Goal: Feedback & Contribution: Submit feedback/report problem

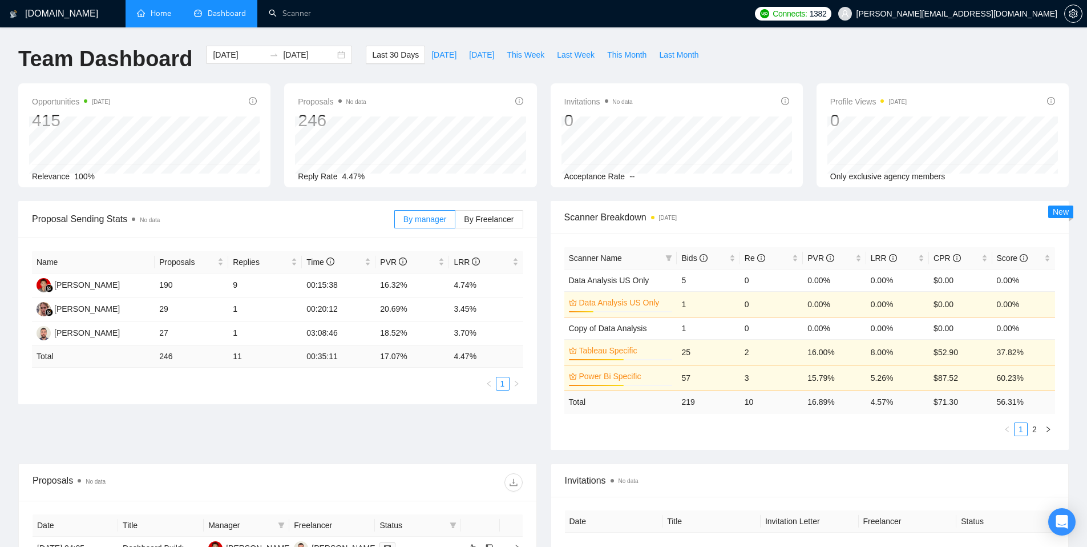
click at [137, 15] on link "Home" at bounding box center [154, 14] width 34 height 10
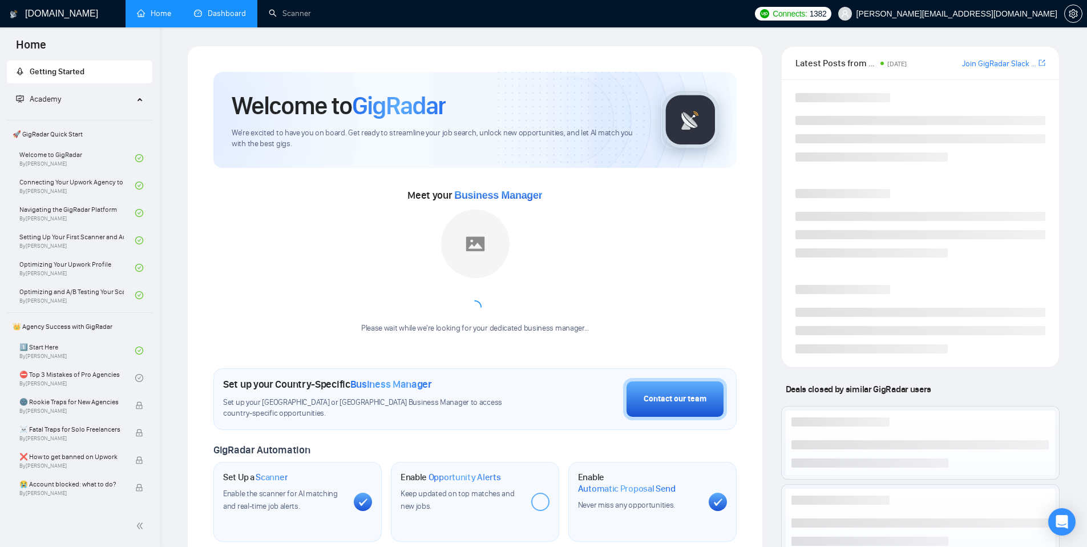
click at [225, 18] on link "Dashboard" at bounding box center [220, 14] width 52 height 10
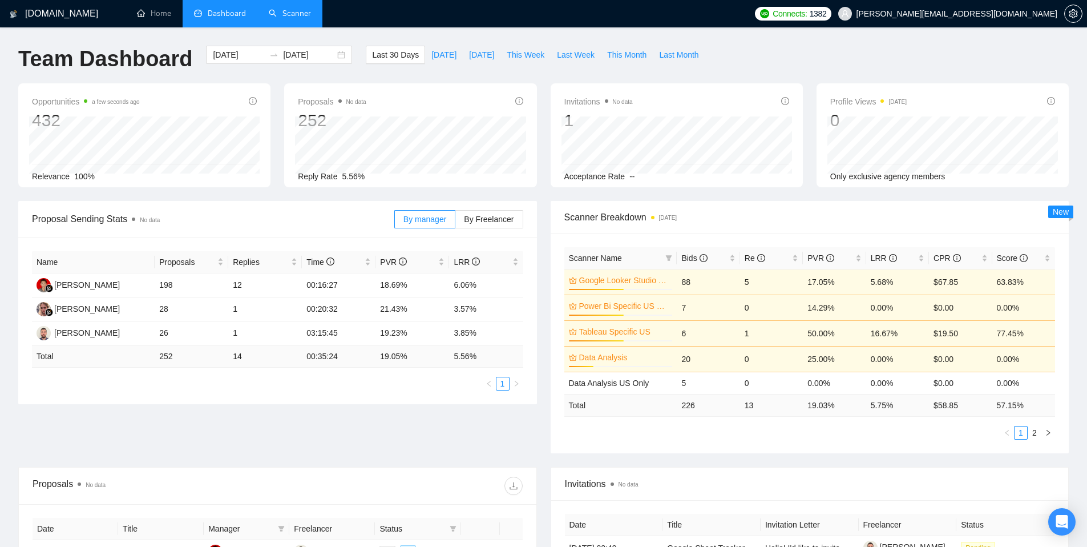
click at [294, 18] on link "Scanner" at bounding box center [290, 14] width 42 height 10
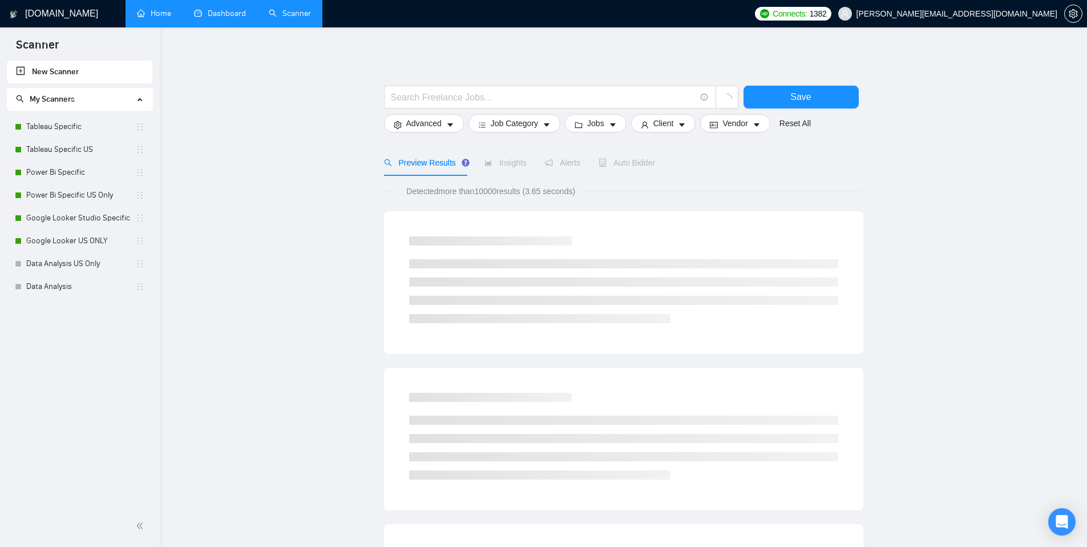
click at [171, 16] on link "Home" at bounding box center [154, 14] width 34 height 10
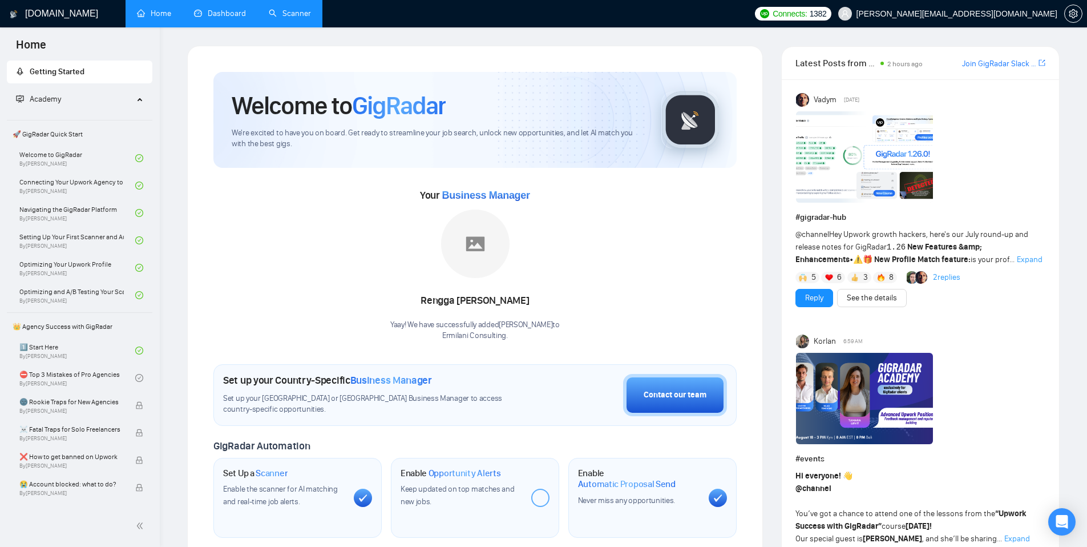
scroll to position [7, 0]
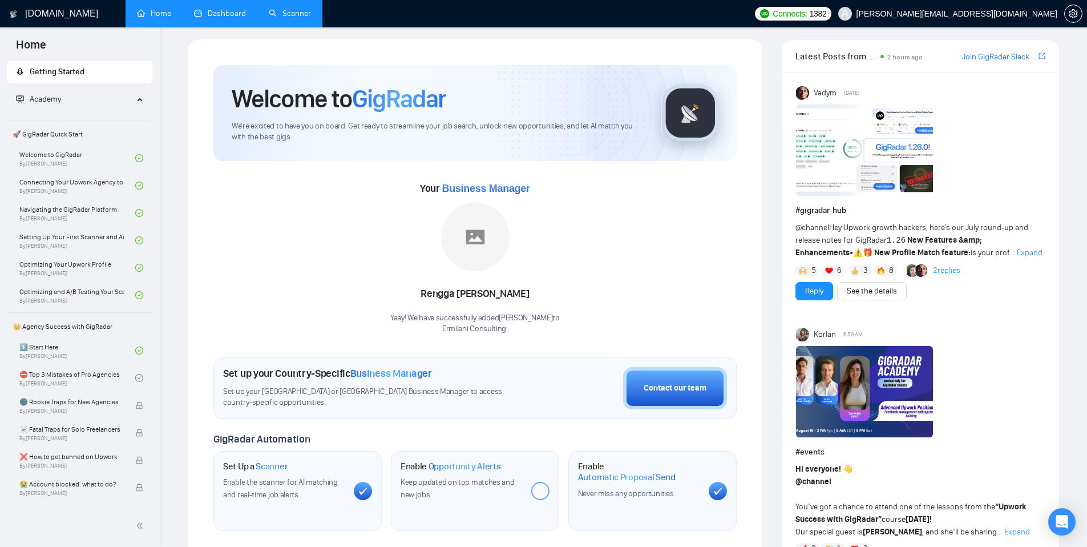
click at [223, 18] on link "Dashboard" at bounding box center [220, 14] width 52 height 10
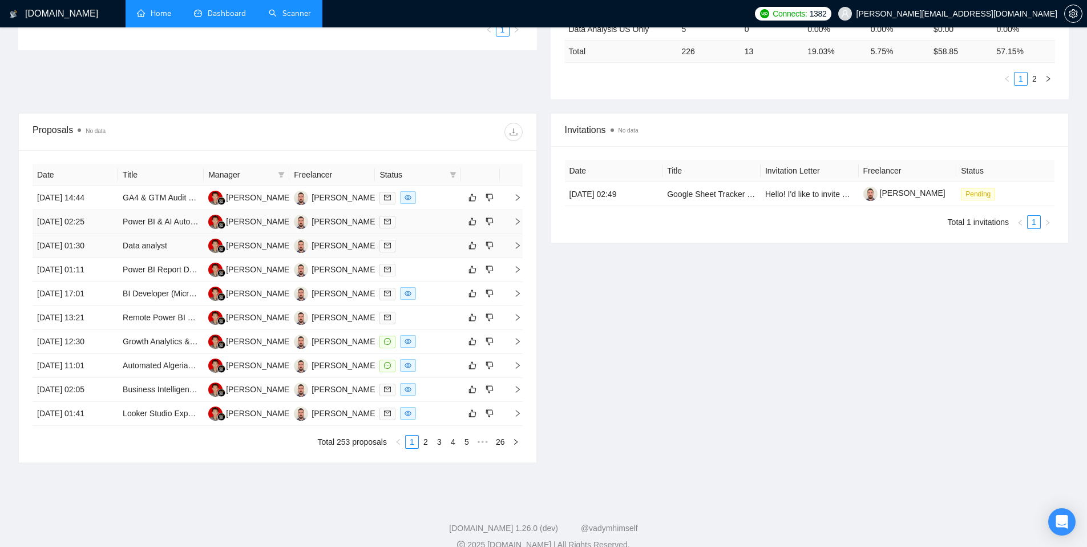
scroll to position [369, 0]
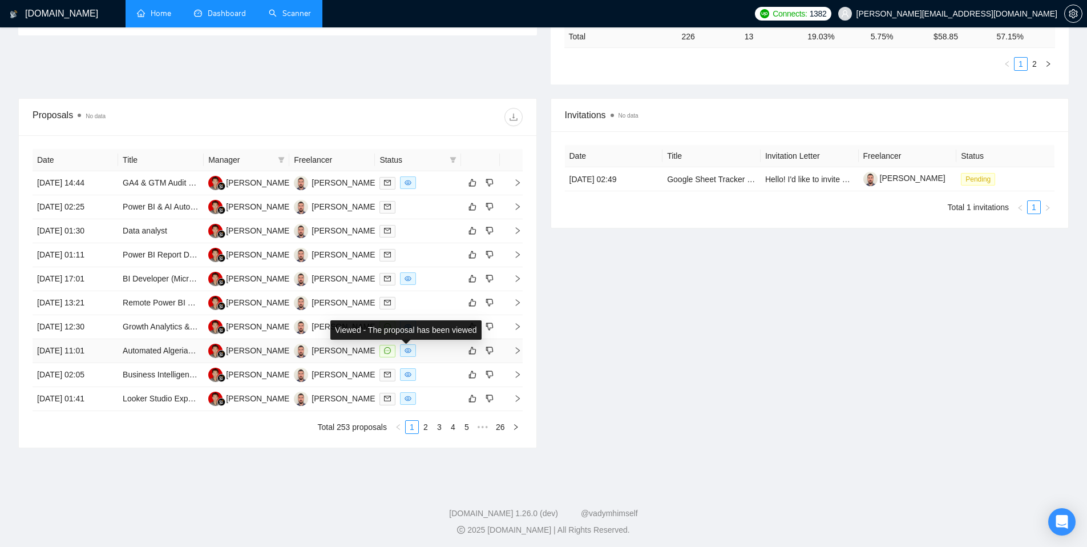
click at [405, 352] on icon "eye" at bounding box center [408, 350] width 7 height 7
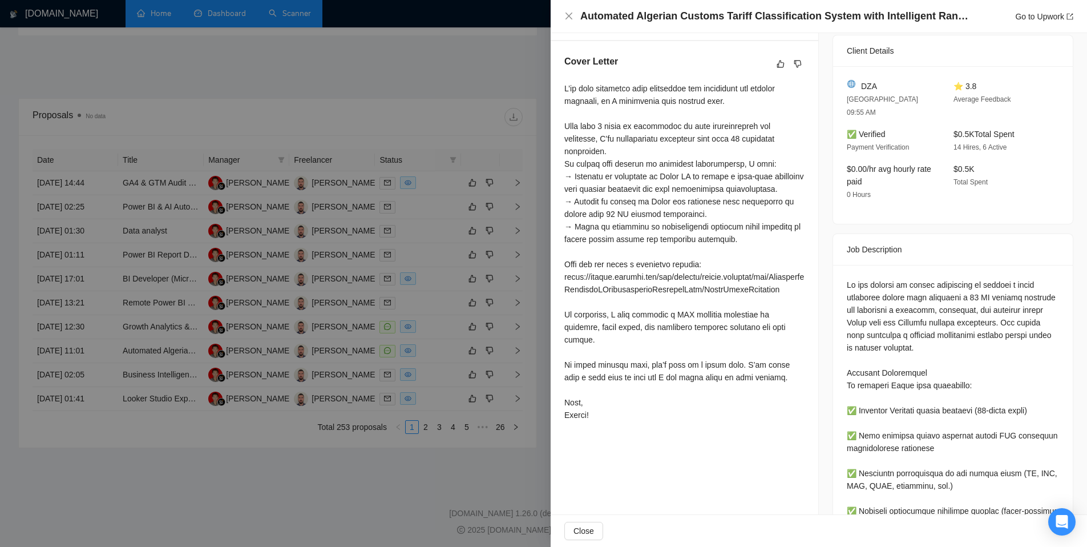
scroll to position [0, 0]
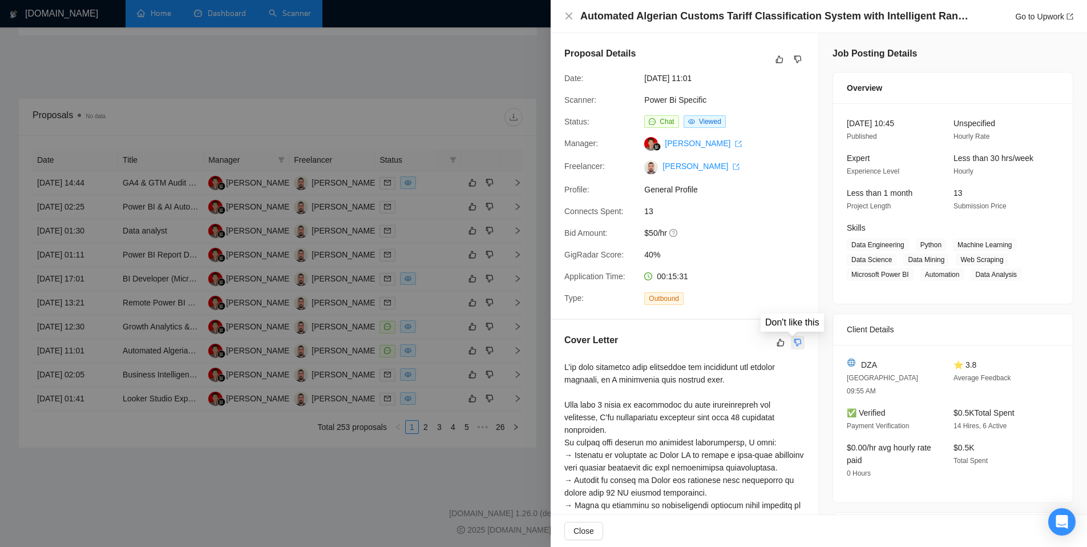
click at [794, 345] on icon "dislike" at bounding box center [798, 342] width 8 height 9
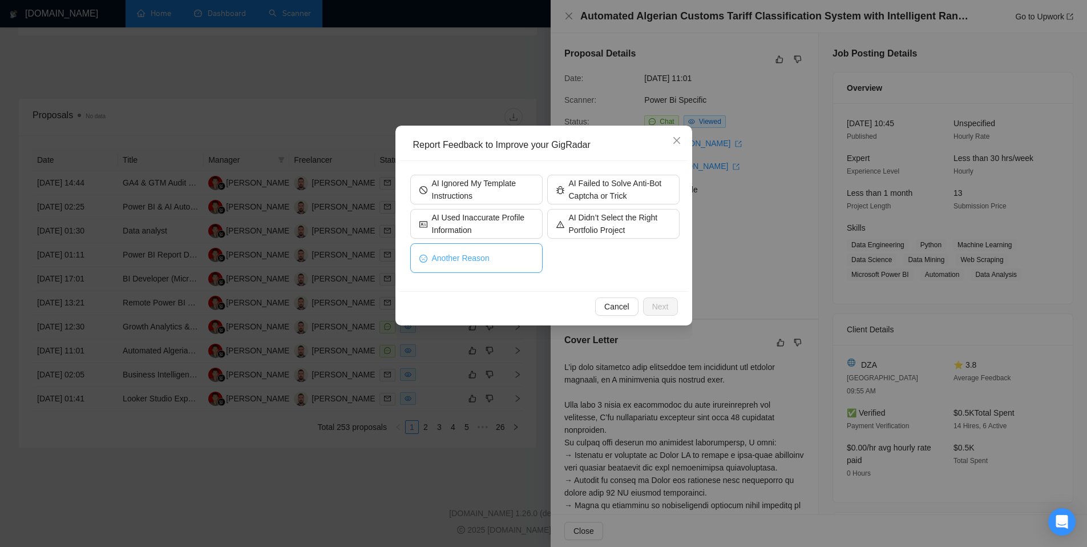
click at [503, 256] on button "Another Reason" at bounding box center [476, 258] width 132 height 30
click at [654, 309] on span "Next" at bounding box center [660, 306] width 17 height 13
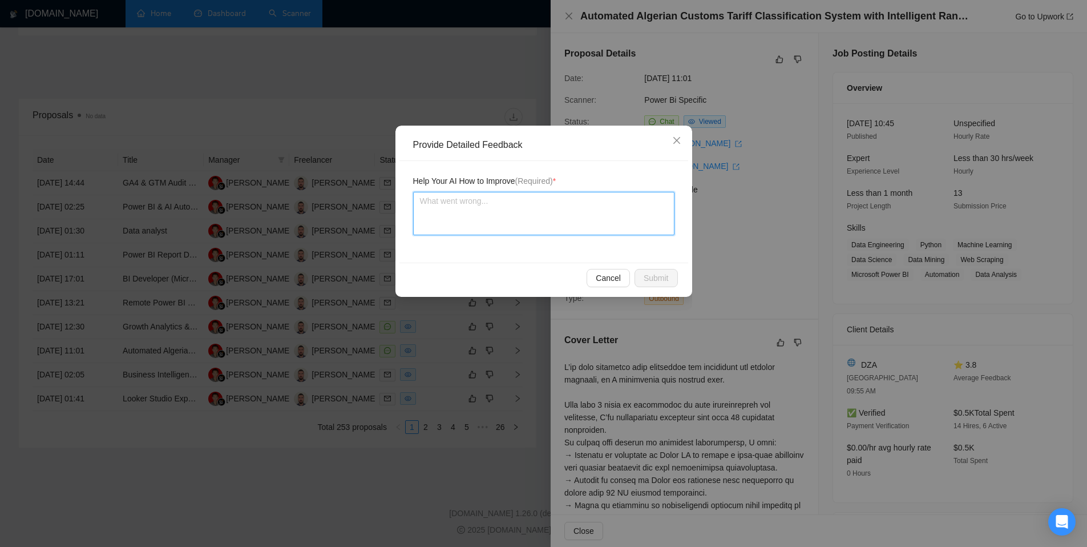
click at [515, 206] on textarea at bounding box center [543, 213] width 261 height 43
type textarea "T"
type textarea "Th"
type textarea "The"
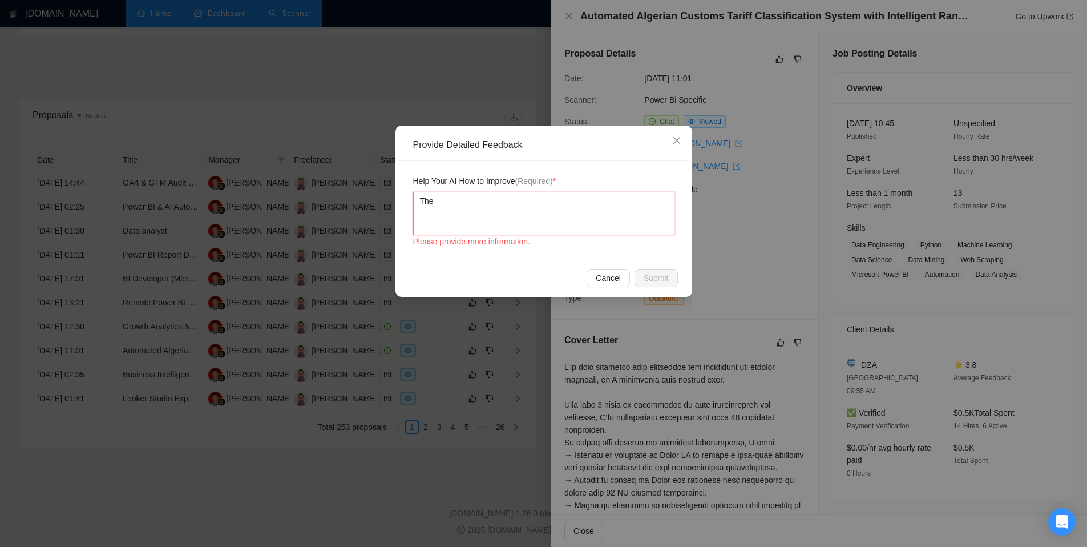
type textarea "The P"
type textarea "The PD"
type textarea "The PDF"
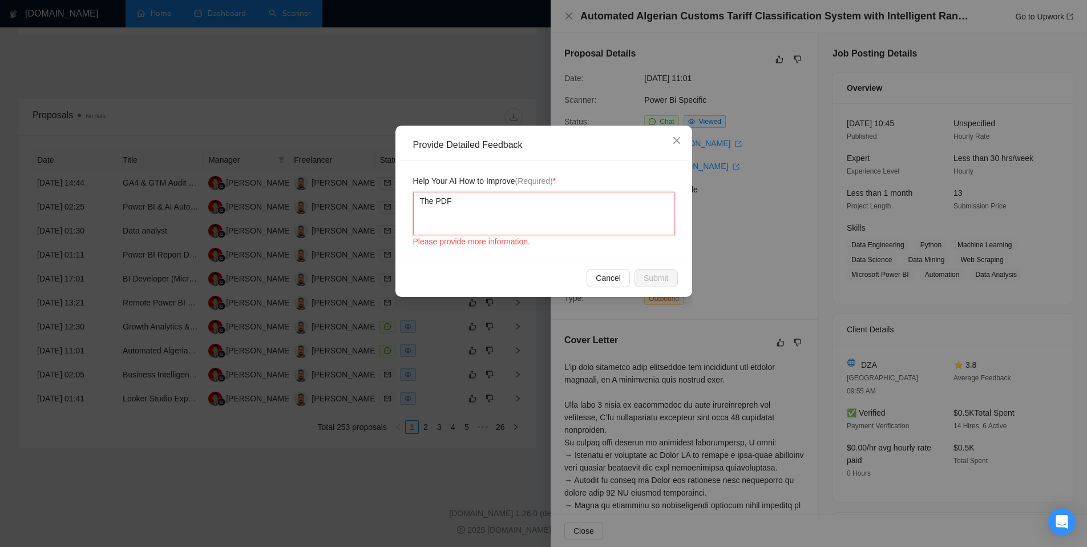
type textarea "The PD"
type textarea "The P"
type textarea "The"
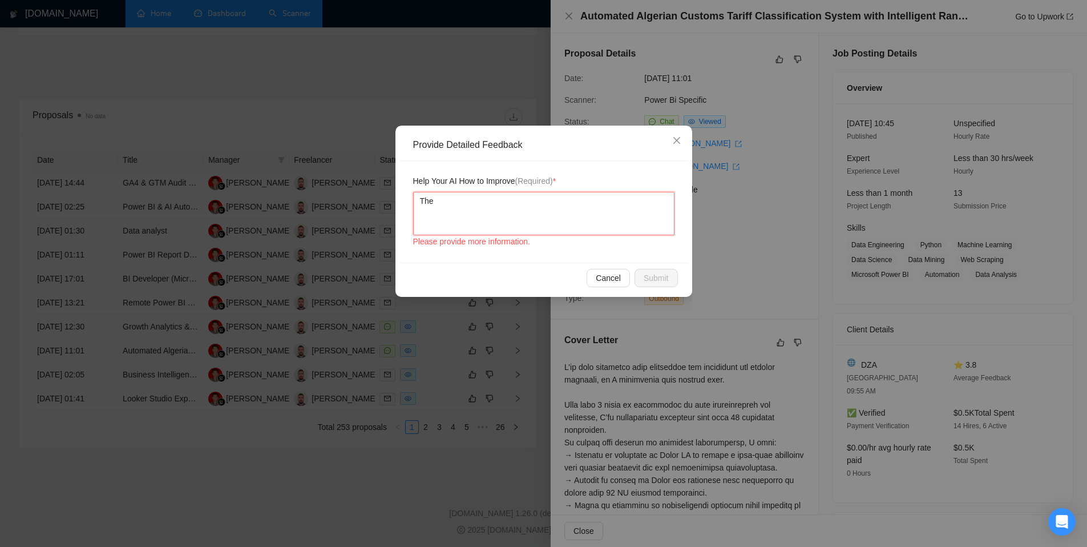
type textarea "The a"
type textarea "The ai"
type textarea "The ai a"
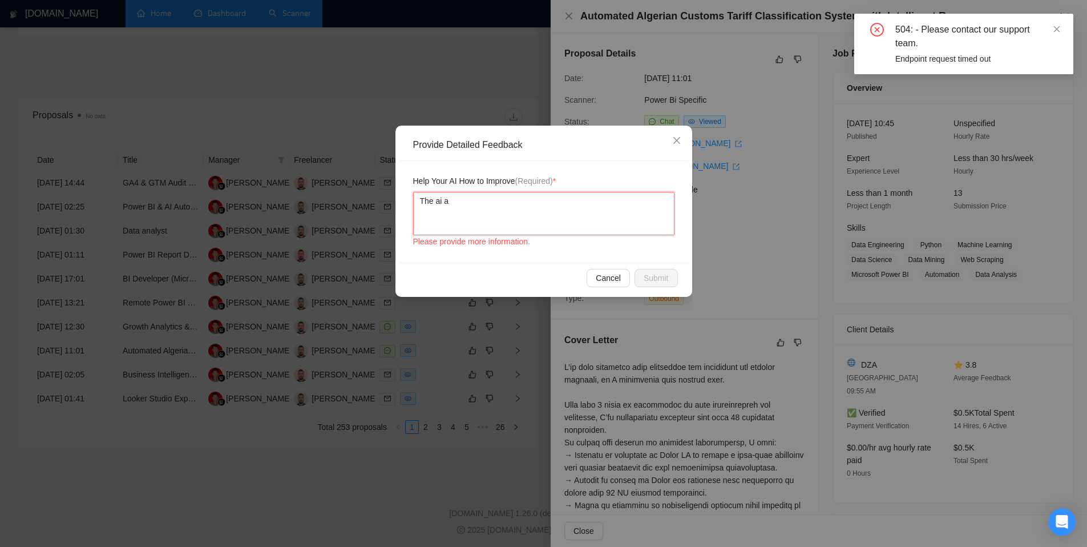
type textarea "The ai"
type textarea "The ai s"
type textarea "The ai sa"
type textarea "The ai sai"
type textarea "The ai saif"
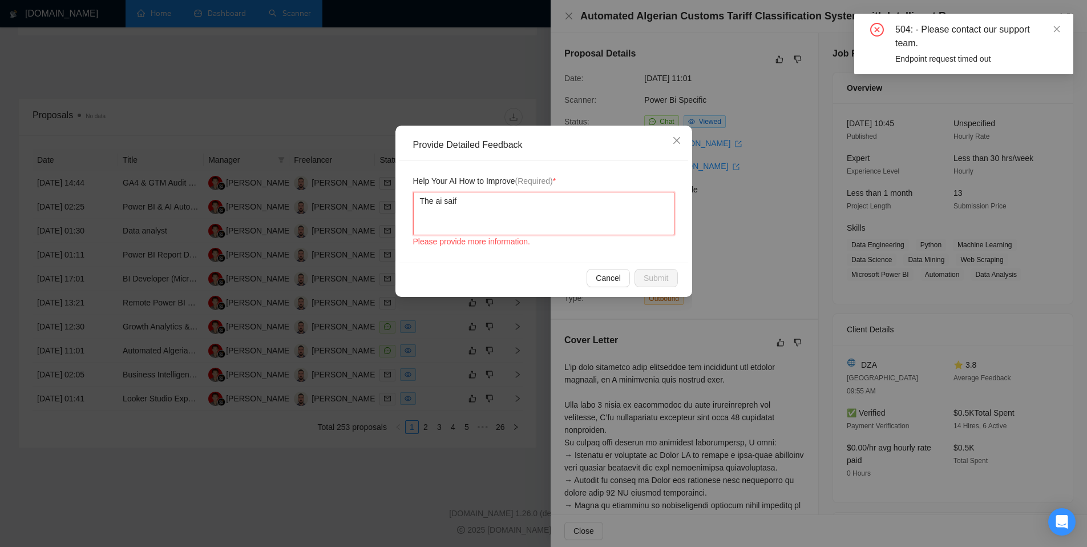
type textarea "The ai saif"
type textarea "The ai saif e"
type textarea "The ai saif ee"
type textarea "The ai saif e"
type textarea "The ai saif"
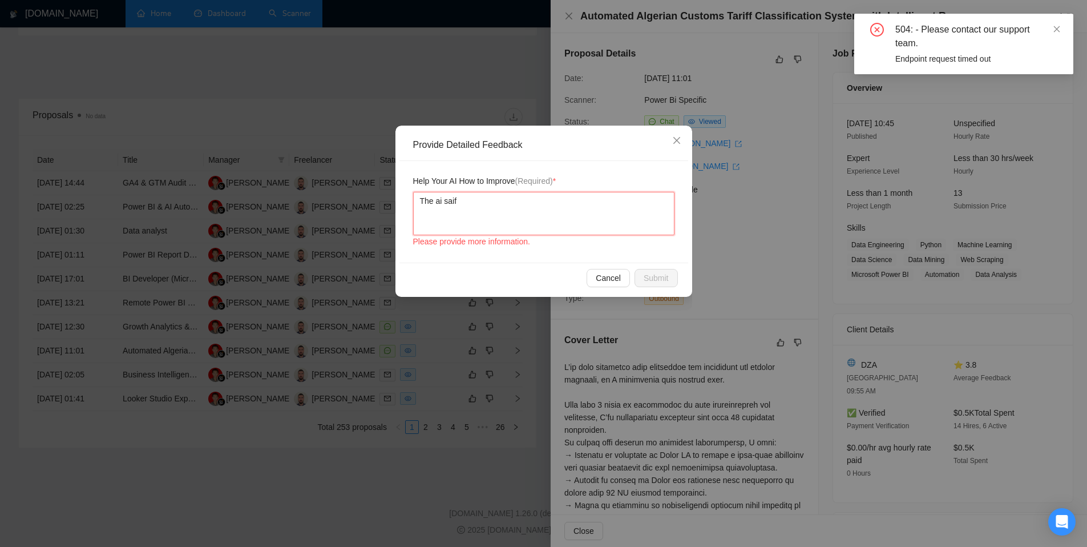
type textarea "The ai saif w"
type textarea "The ai saif we"
type textarea "The ai saif w"
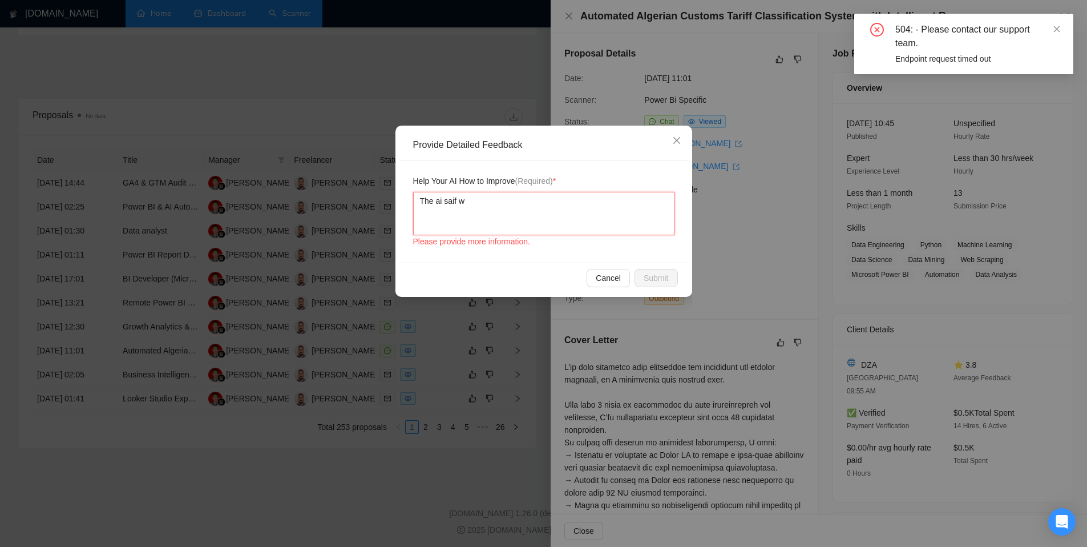
type textarea "The ai saif"
type textarea "The ai sai"
type textarea "The ai sais"
type textarea "The ai sai"
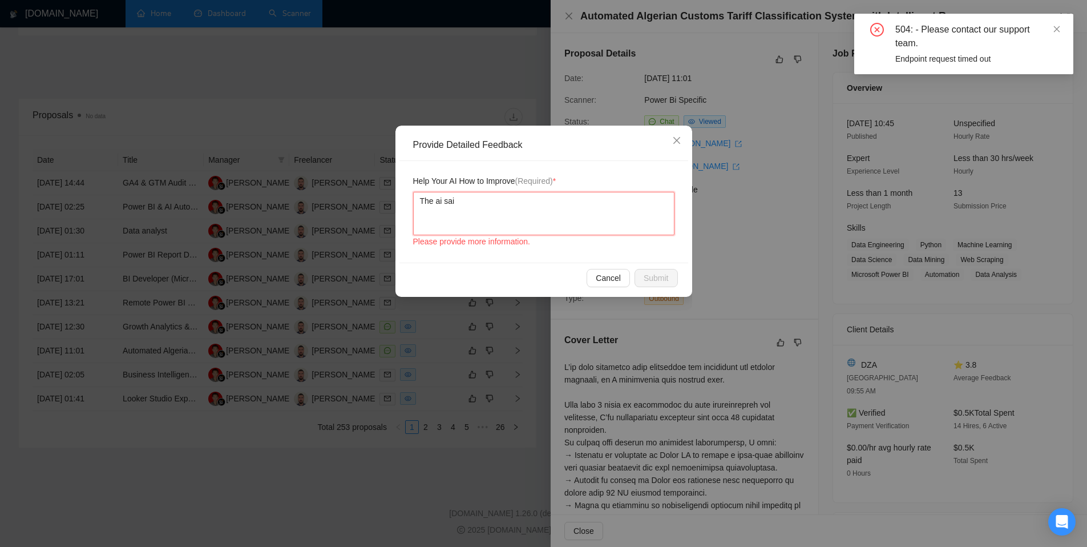
type textarea "The ai said"
type textarea "The ai said a"
type textarea "The ai said"
type textarea "The ai said w"
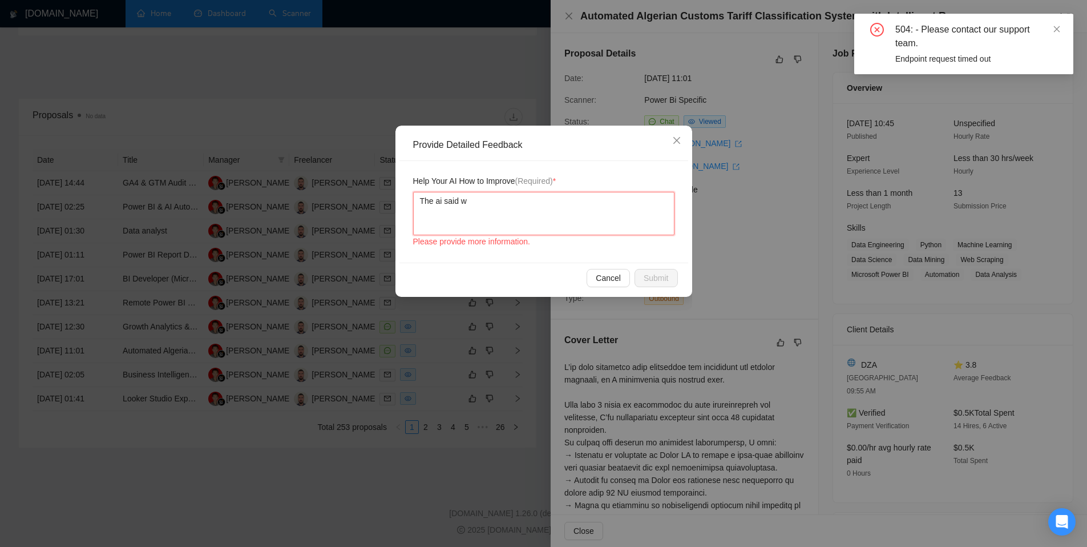
type textarea "The ai said we"
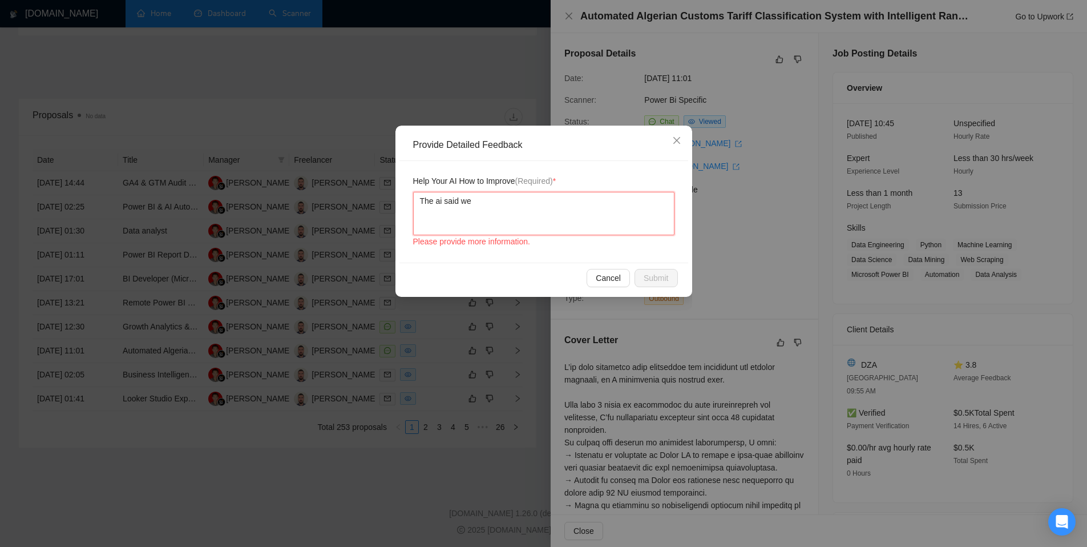
type textarea "The ai said we s"
type textarea "The ai said we sen"
type textarea "The ai said we sent"
type textarea "The ai said we sent t"
type textarea "The ai said we sent"
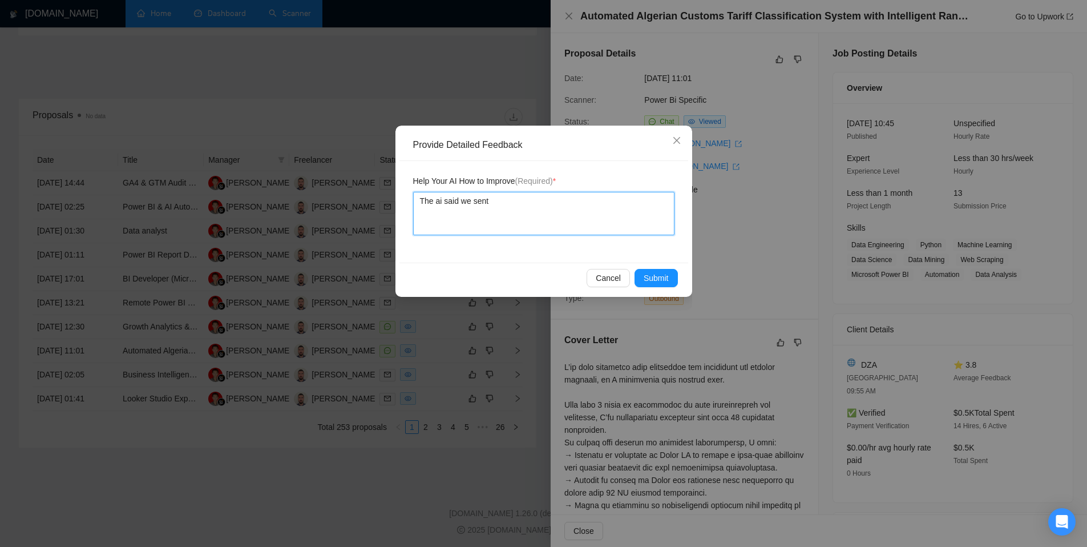
type textarea "The ai said we sent"
type textarea "The ai said we sent a"
type textarea "The ai said we sent a p"
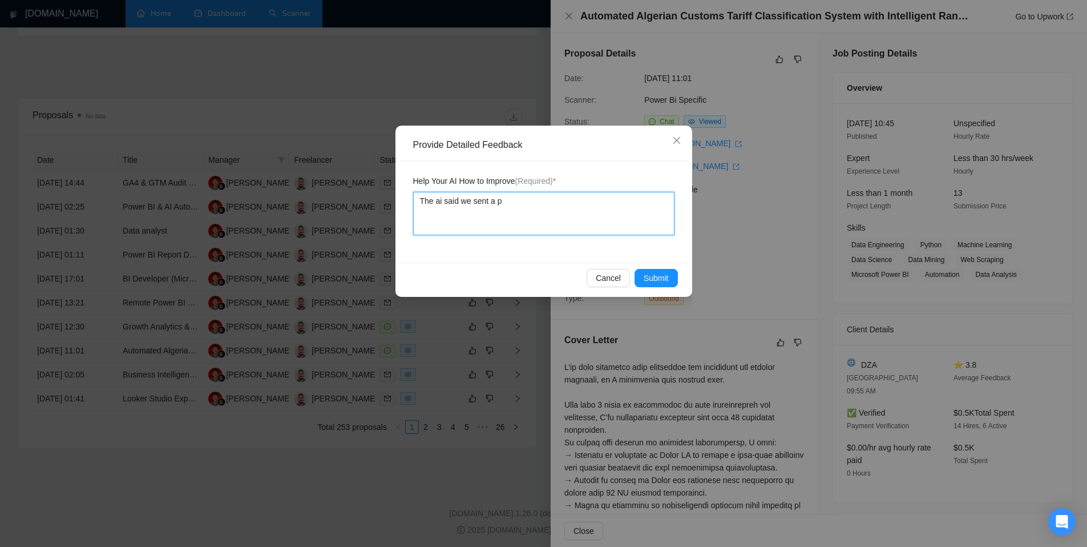
type textarea "The ai said we sent a pD"
type textarea "The ai said we sent a pDF"
type textarea "The ai said we sent a pDF t"
type textarea "The ai said we sent a pDF th"
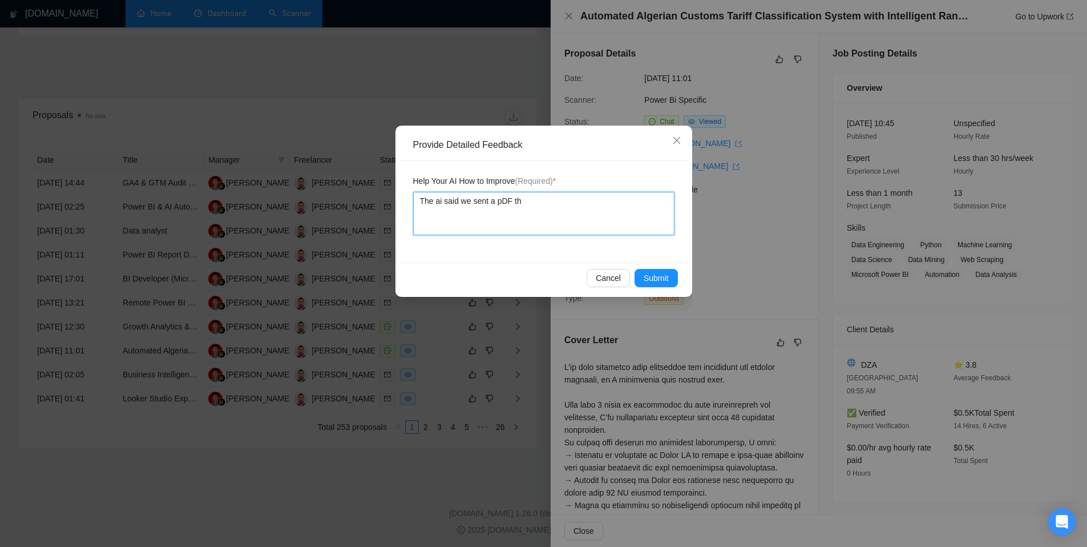
type textarea "The ai said we sent a pDF tha"
type textarea "The ai said we sent a pDF that"
type textarea "The ai said we sent a pDF that w"
type textarea "The ai said we sent a pDF that wa"
type textarea "The ai said we sent a pDF that was"
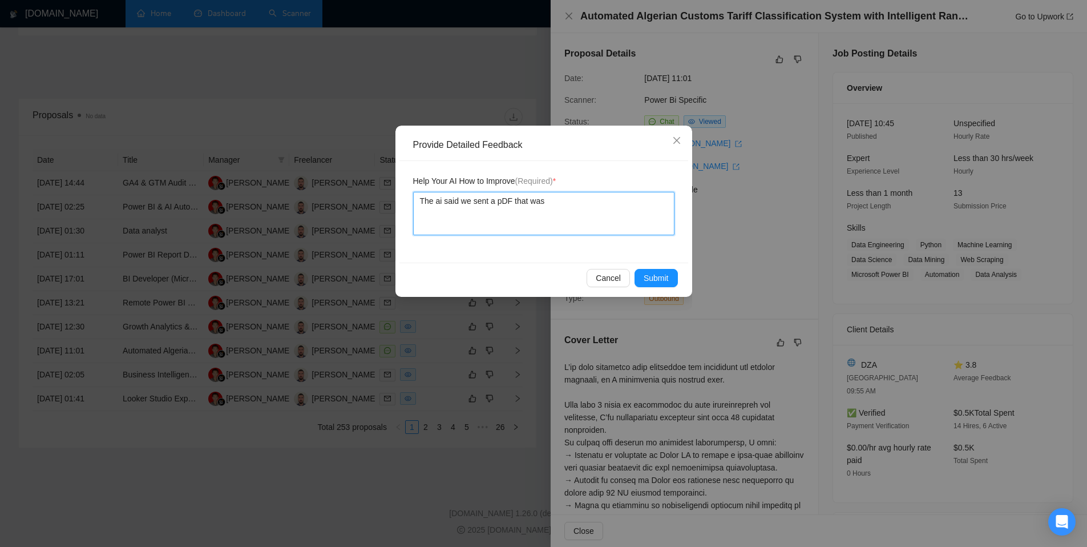
type textarea "The ai said we sent a pDF that was"
type textarea "The ai said we sent a pDF that was ne"
type textarea "The ai said we sent a pDF that was nev"
type textarea "The ai said we sent a pDF that was neve"
type textarea "The ai said we sent a pDF that was never"
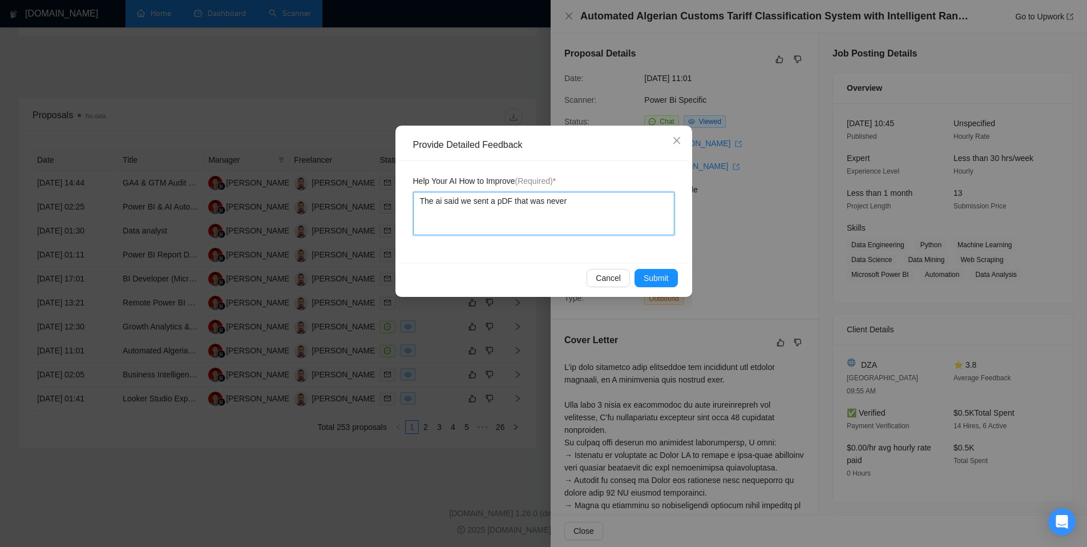
type textarea "The ai said we sent a pDF that was never"
type textarea "The ai said we sent a pDF that was never s"
type textarea "The ai said we sent a pDF that was never set"
type textarea "The ai said we sent a pDF that was never setn"
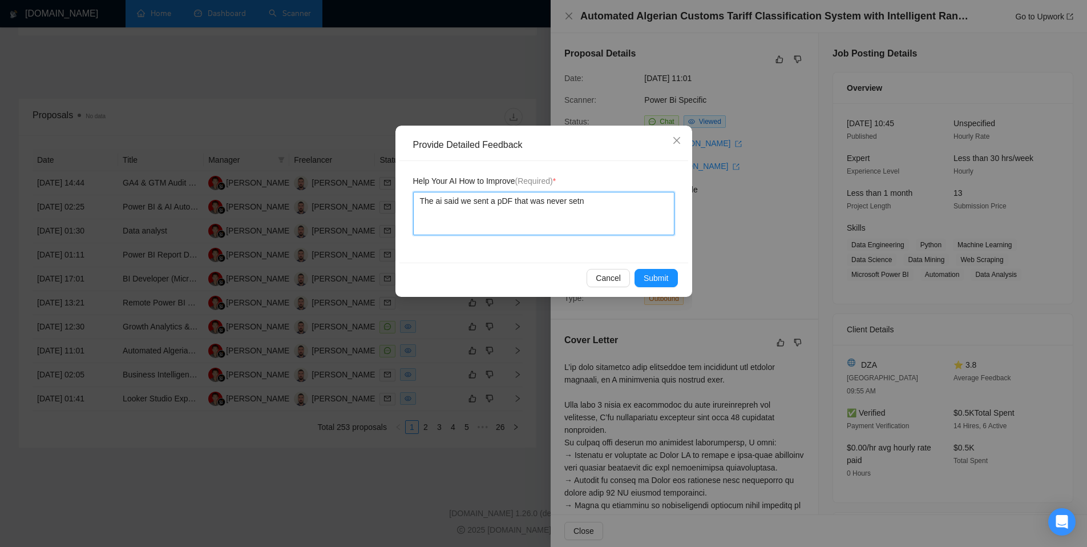
type textarea "The ai said we sent a pDF that was never setn"
type textarea "The ai said we sent a pDF that was never set"
type textarea "The ai said we sent a pDF that was never se"
type textarea "The ai said we sent a pDF that was never sen"
type textarea "The ai said we sent a pDF that was never sent"
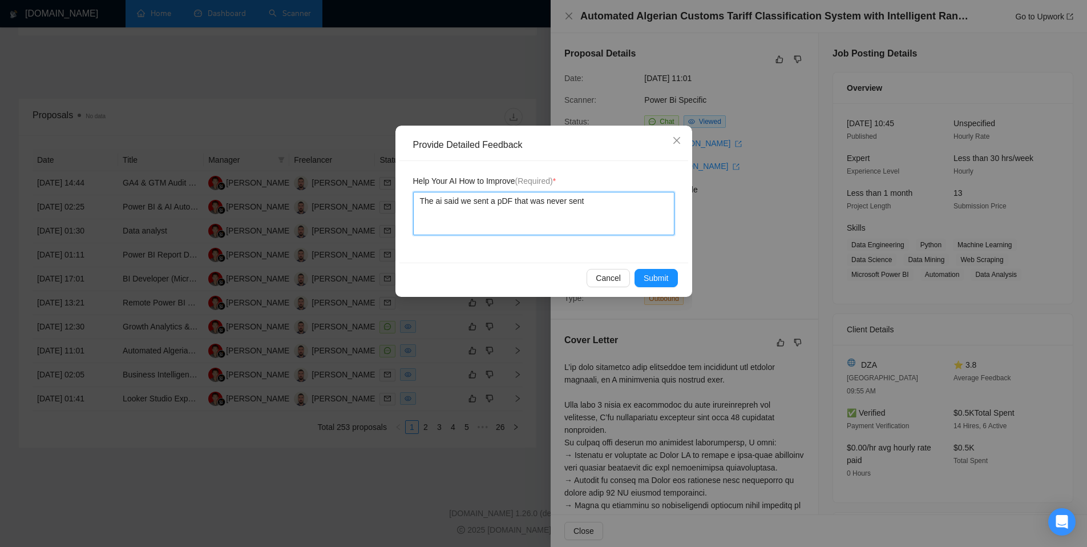
type textarea "The ai said we sent a pDF that was never sent"
click at [650, 273] on span "Submit" at bounding box center [656, 278] width 25 height 13
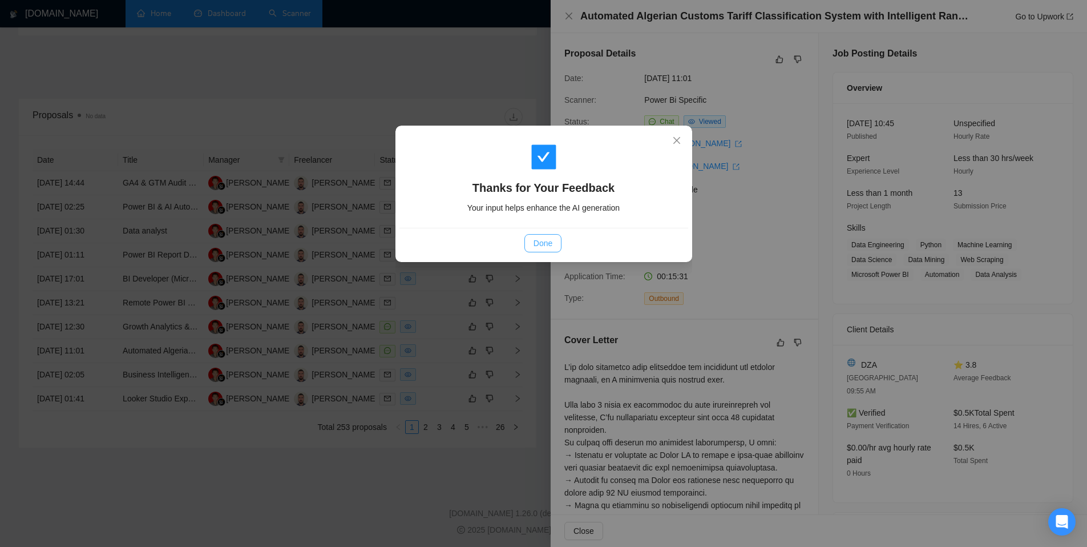
click at [539, 237] on span "Done" at bounding box center [543, 243] width 19 height 13
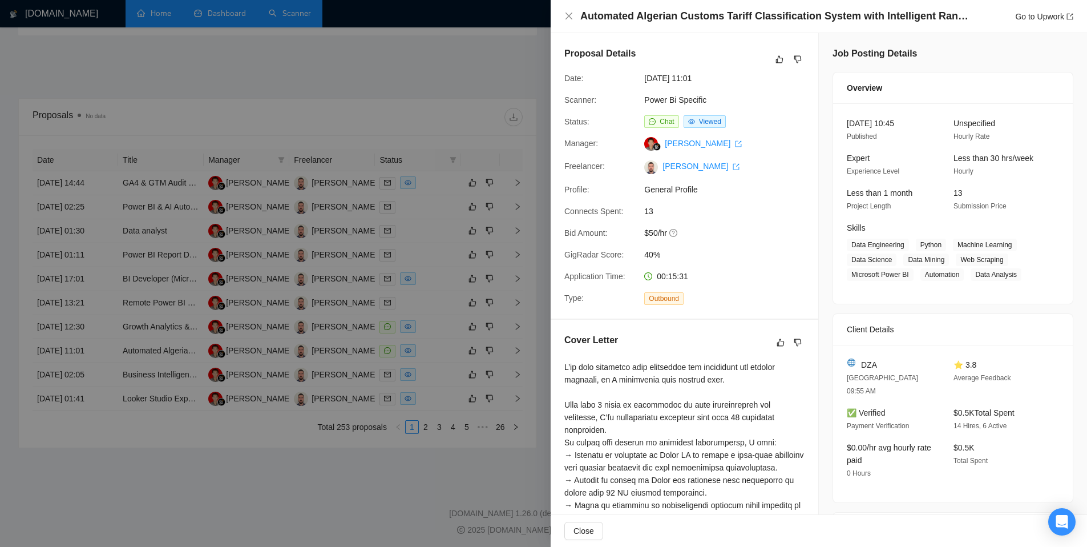
click at [408, 107] on div at bounding box center [543, 273] width 1087 height 547
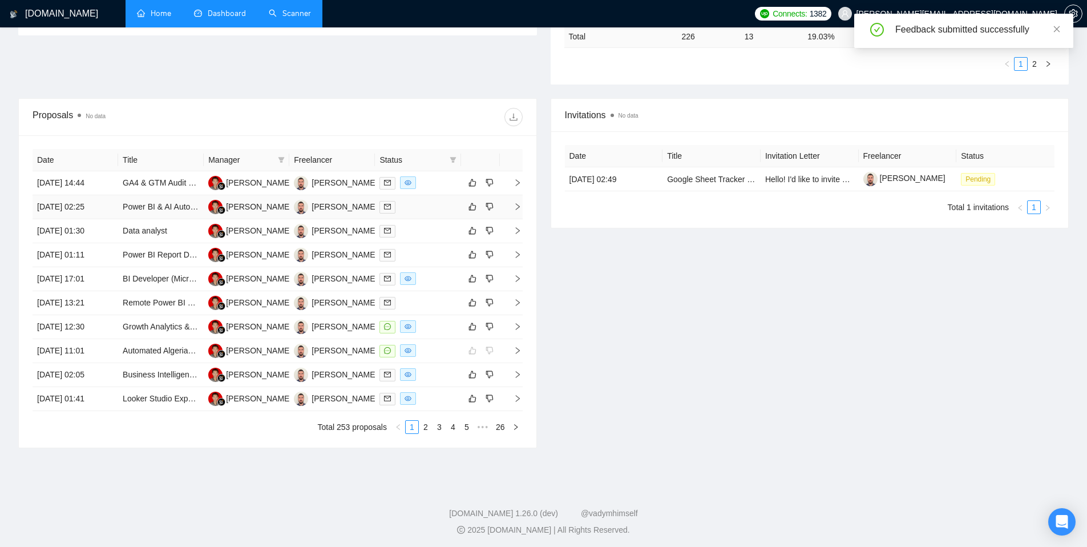
click at [432, 207] on div at bounding box center [417, 206] width 76 height 13
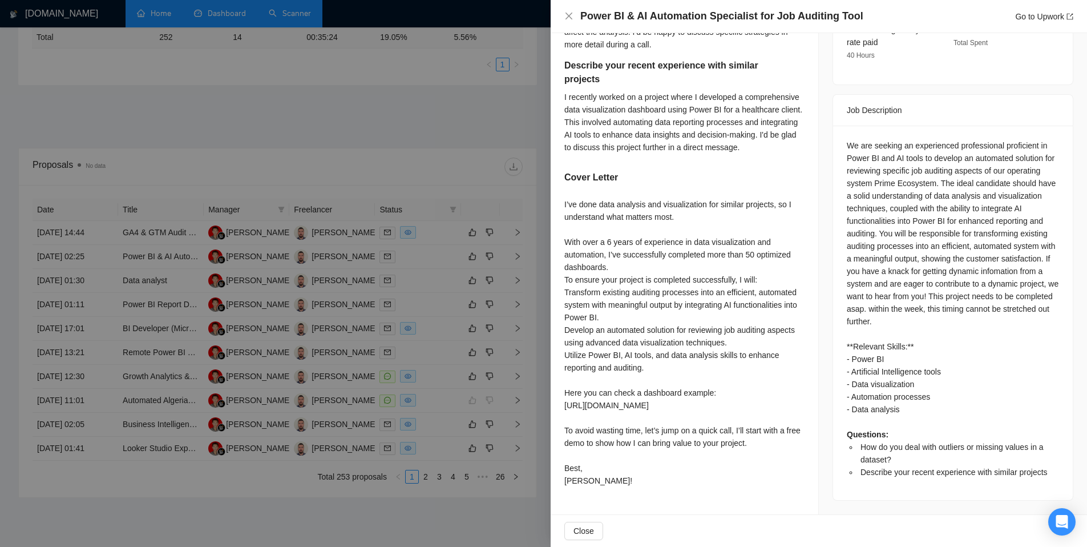
scroll to position [260, 0]
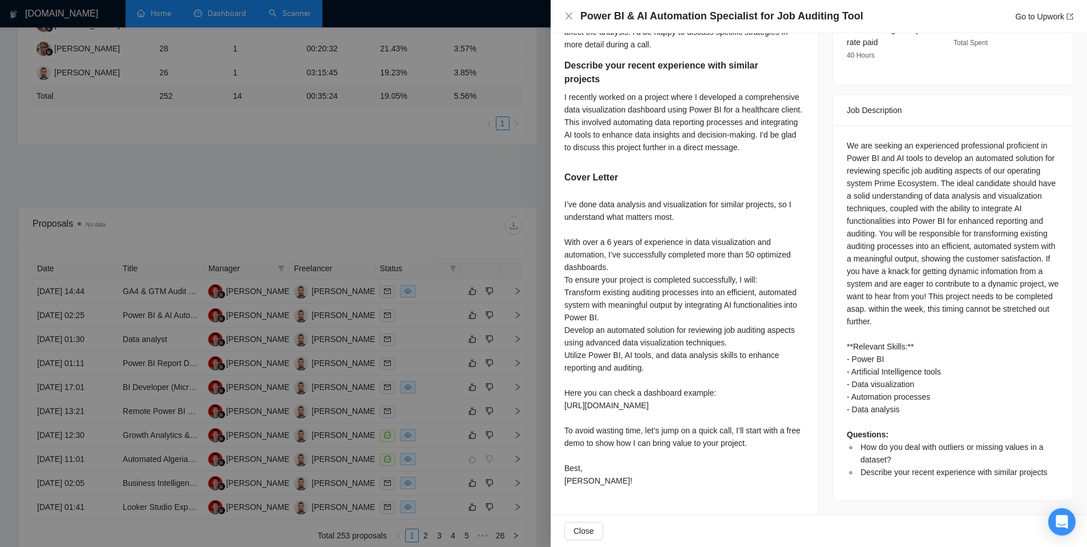
click at [498, 218] on div at bounding box center [543, 273] width 1087 height 547
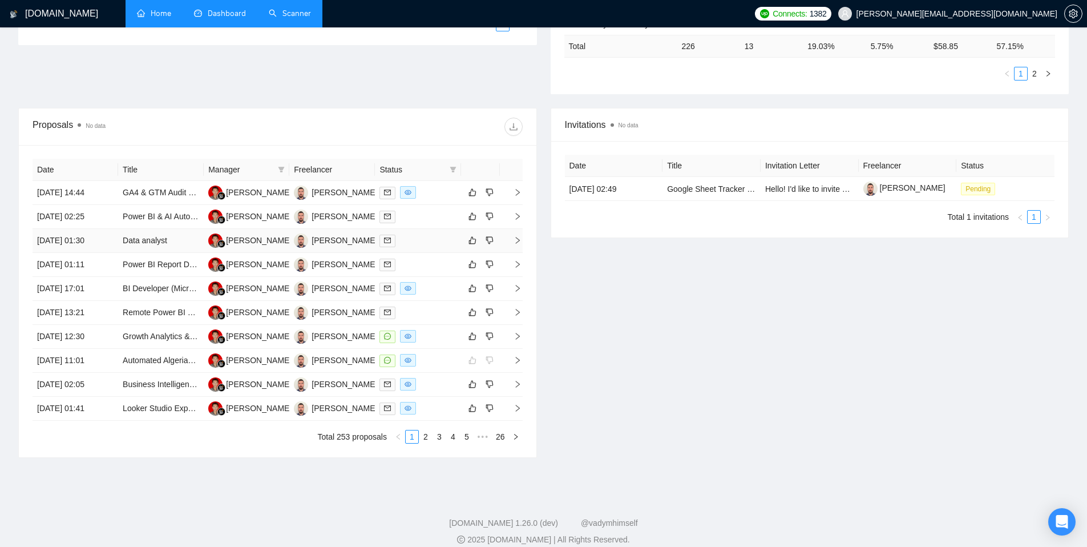
scroll to position [371, 0]
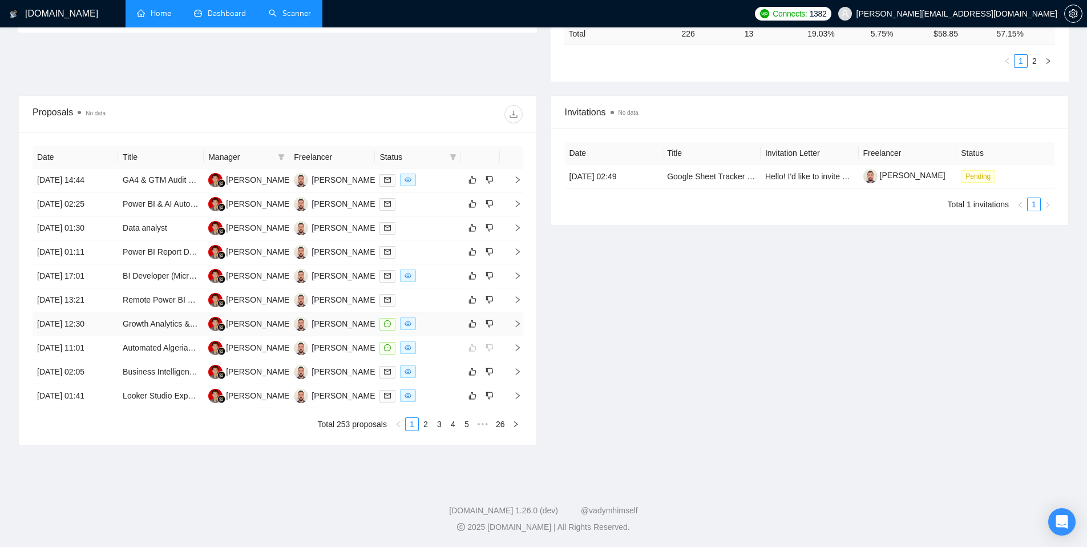
click at [443, 327] on div at bounding box center [417, 323] width 76 height 13
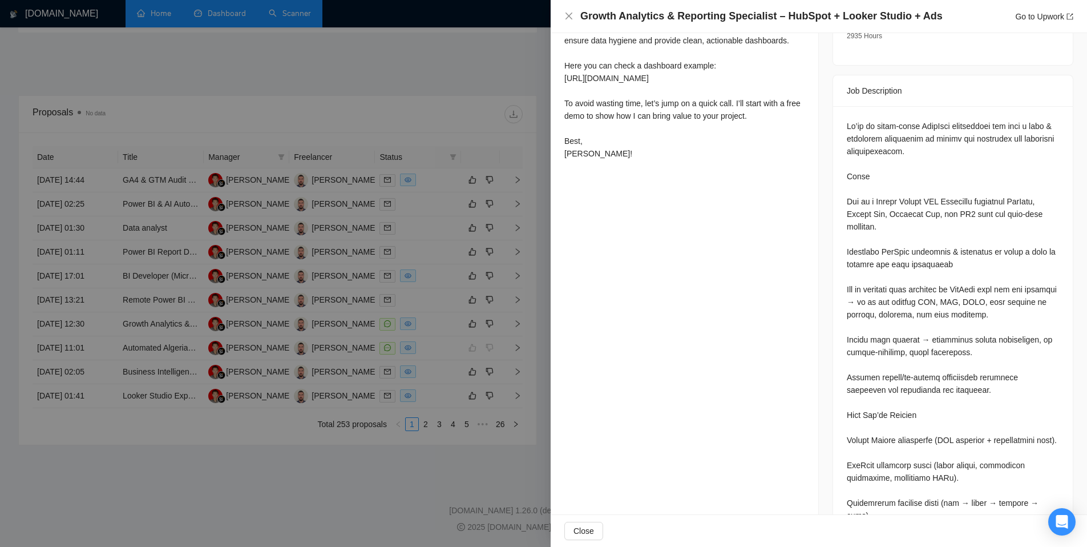
scroll to position [0, 0]
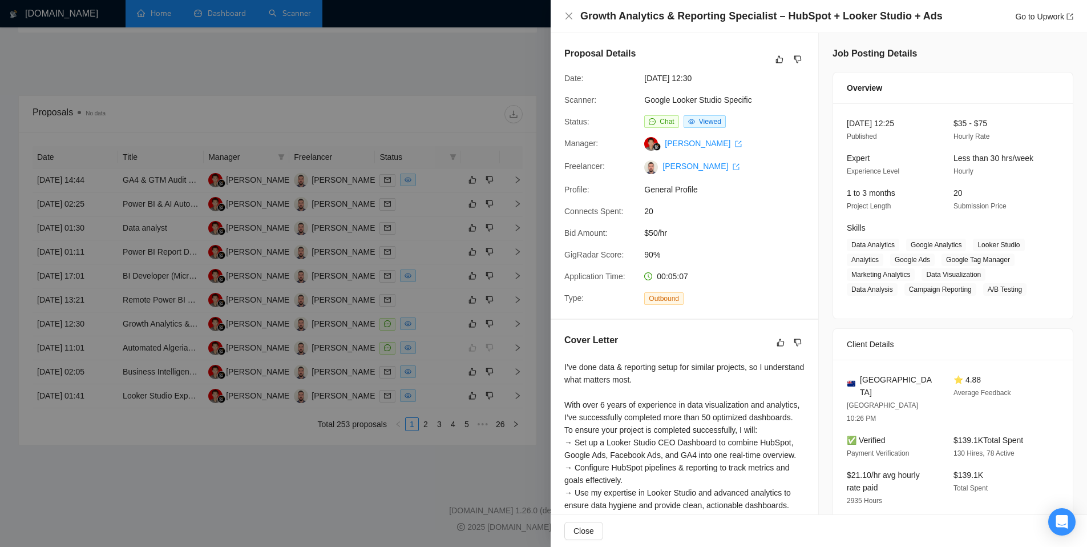
click at [479, 112] on div at bounding box center [543, 273] width 1087 height 547
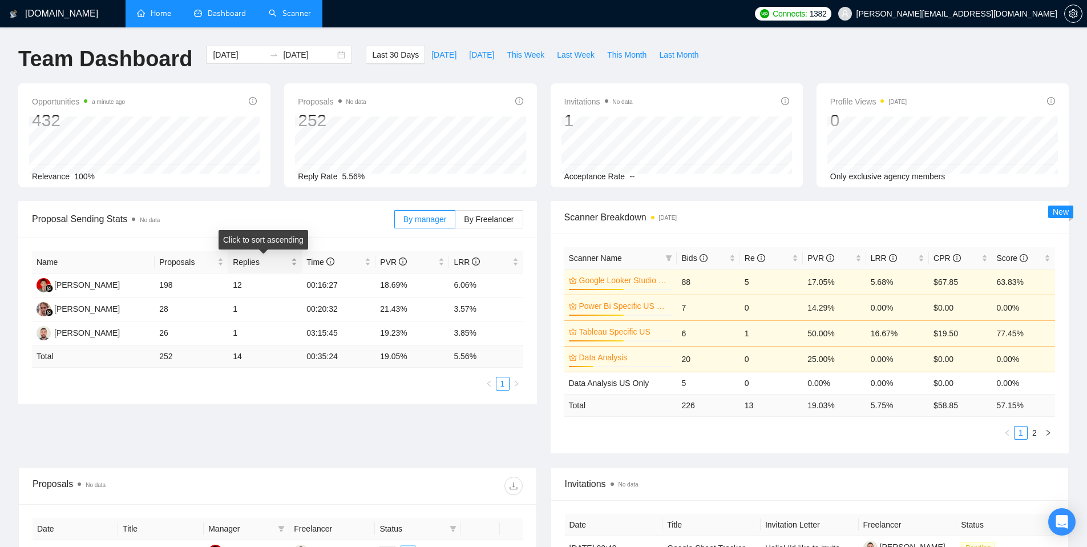
click at [271, 265] on span "Replies" at bounding box center [261, 262] width 56 height 13
drag, startPoint x: 303, startPoint y: 333, endPoint x: 373, endPoint y: 337, distance: 69.7
click at [373, 337] on td "03:15:45" at bounding box center [339, 333] width 74 height 24
click at [357, 290] on td "00:16:27" at bounding box center [339, 285] width 74 height 24
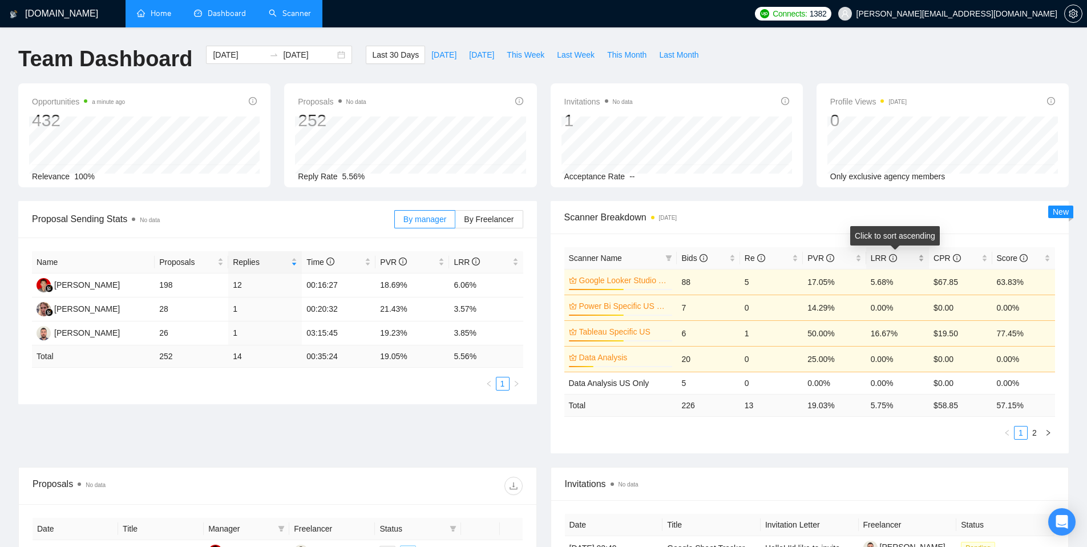
click at [874, 262] on span "LRR" at bounding box center [884, 257] width 26 height 9
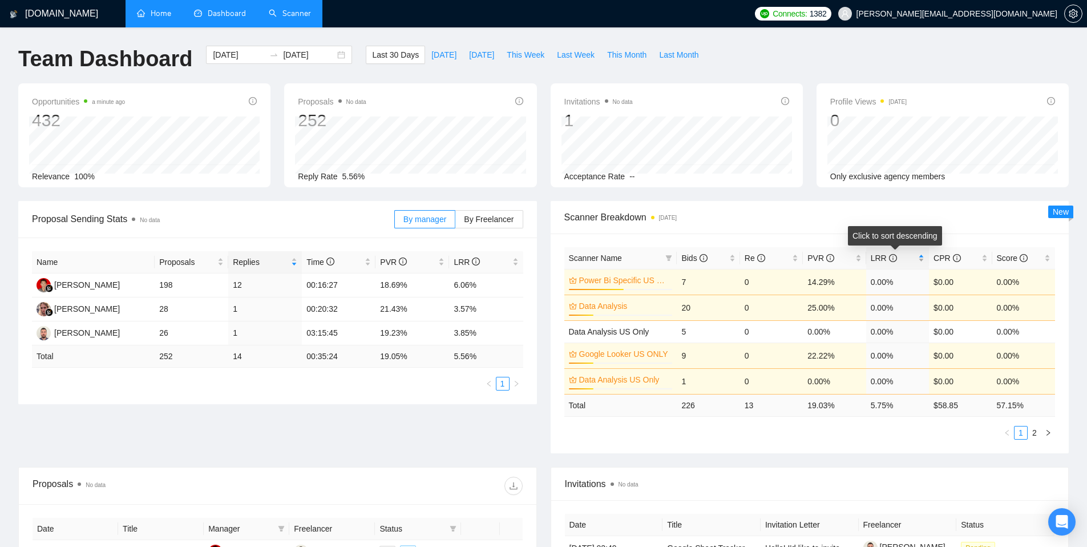
click at [874, 262] on span "LRR" at bounding box center [884, 257] width 26 height 9
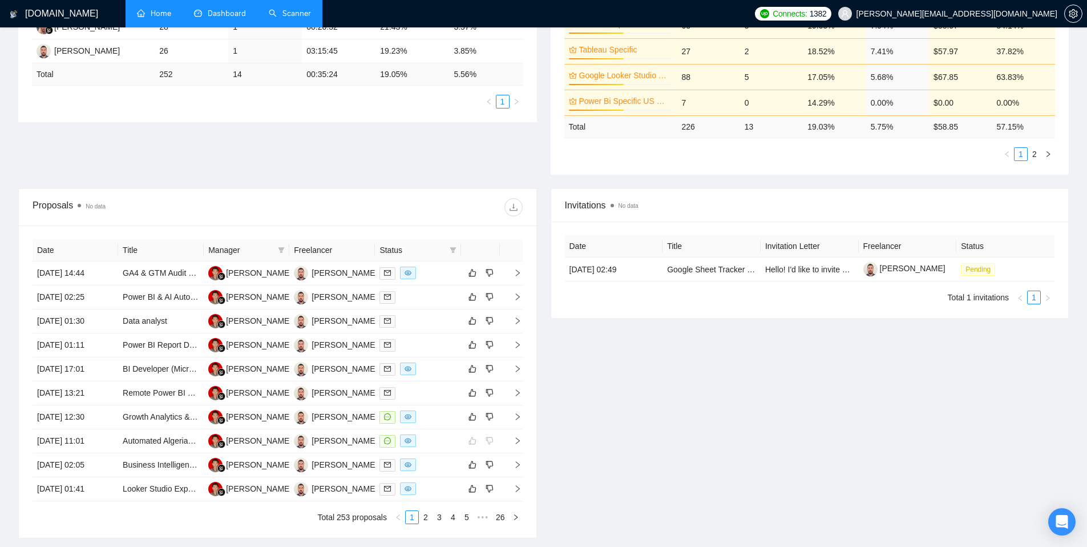
scroll to position [341, 0]
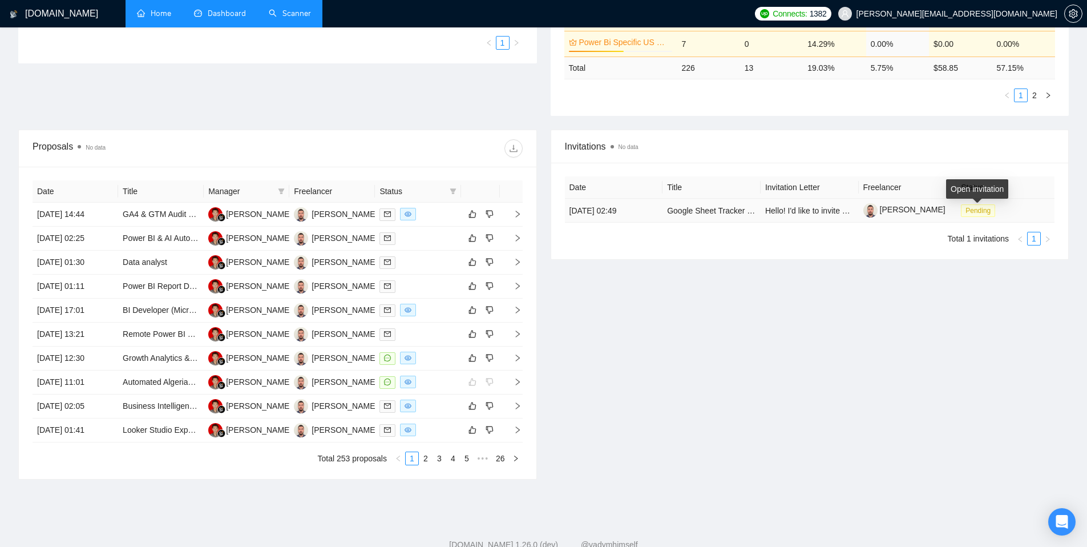
click at [975, 208] on span "Pending" at bounding box center [978, 210] width 34 height 13
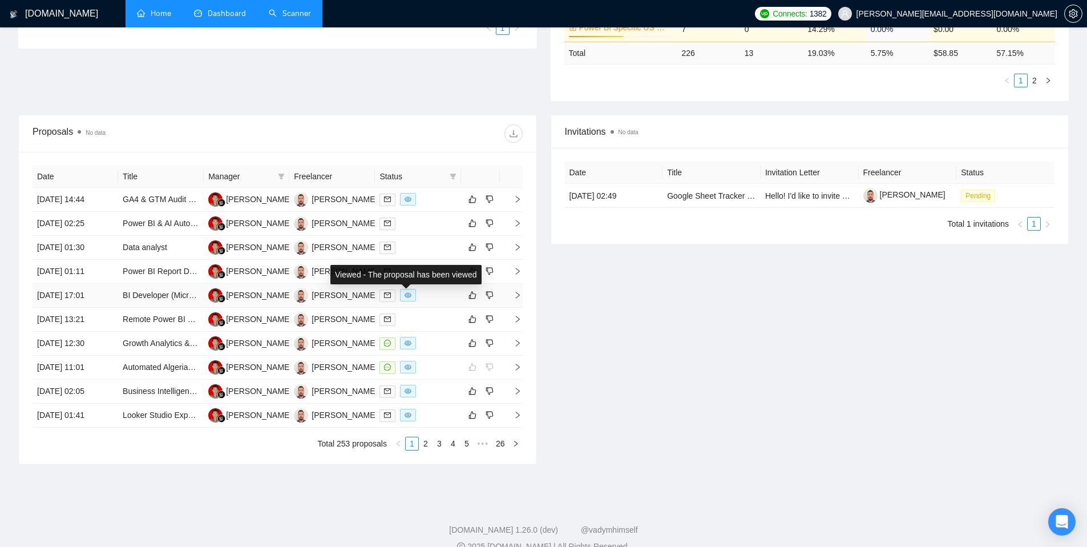
click at [407, 293] on icon "eye" at bounding box center [408, 295] width 7 height 7
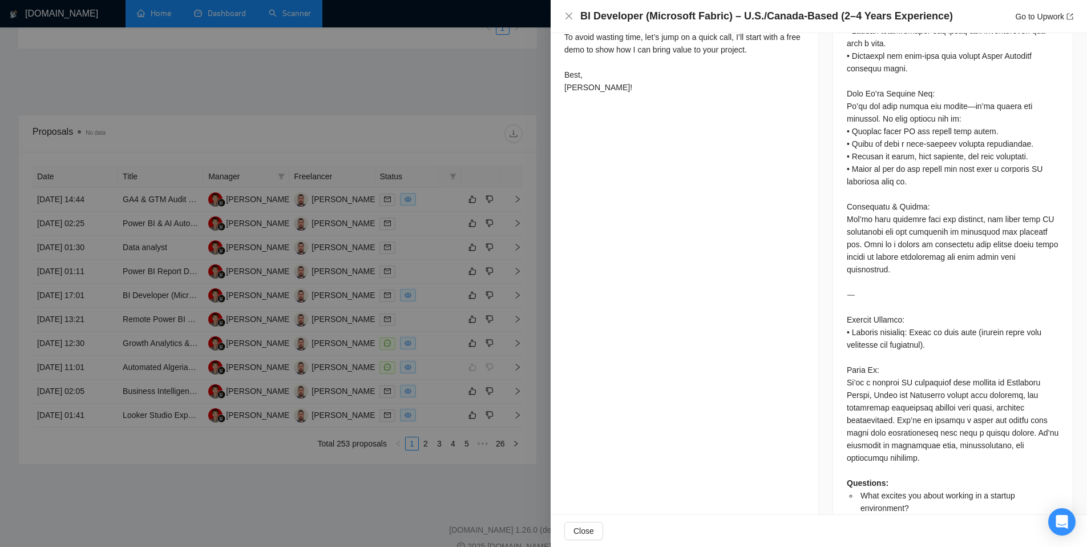
scroll to position [1118, 0]
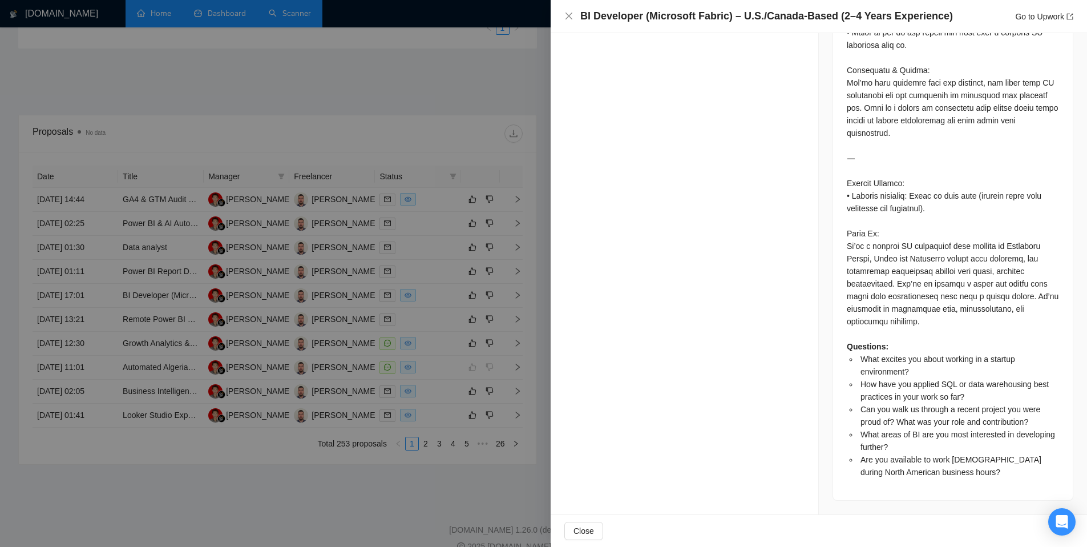
click at [474, 418] on div at bounding box center [543, 273] width 1087 height 547
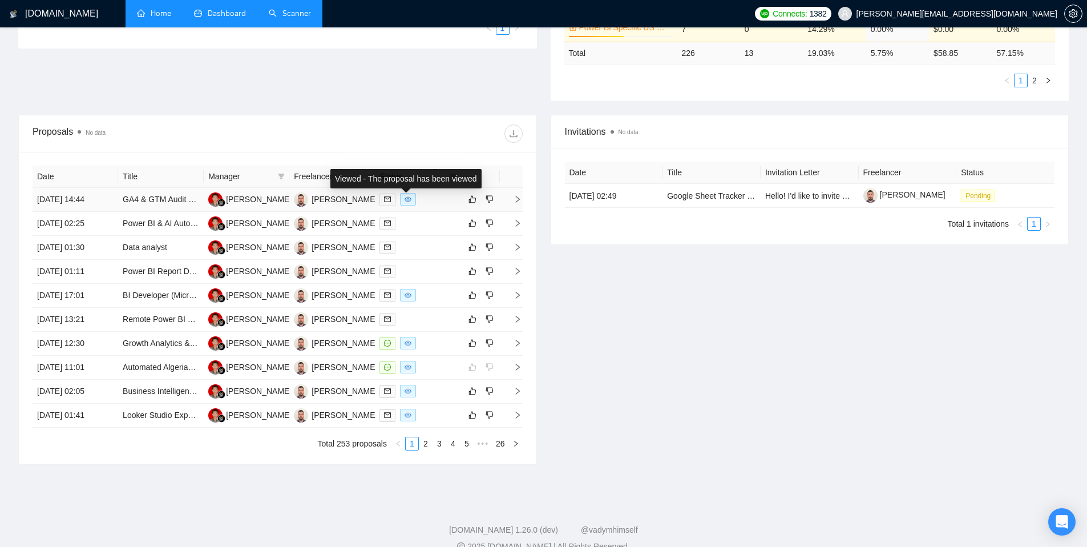
click at [405, 200] on icon "eye" at bounding box center [408, 199] width 7 height 7
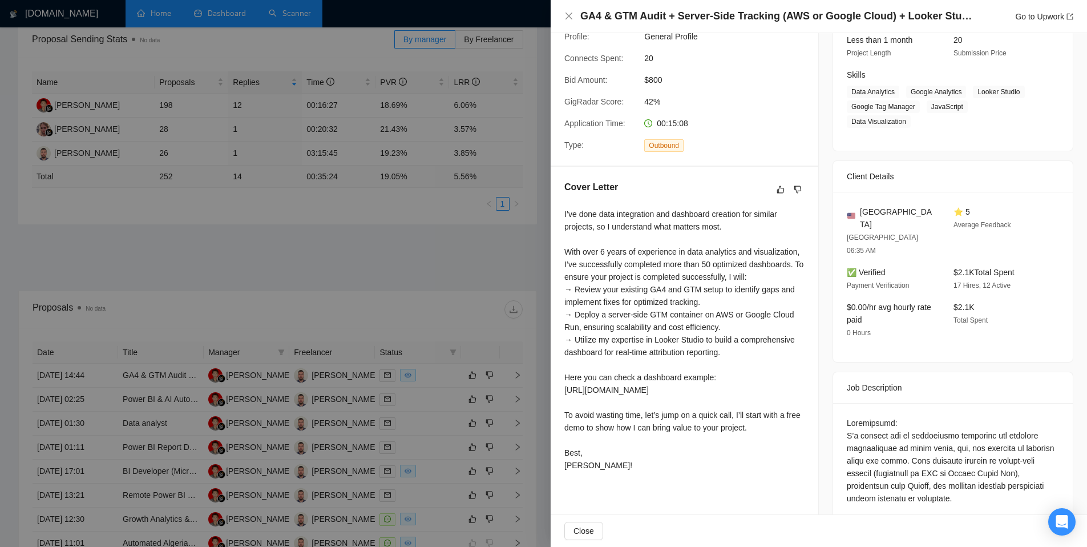
scroll to position [164, 0]
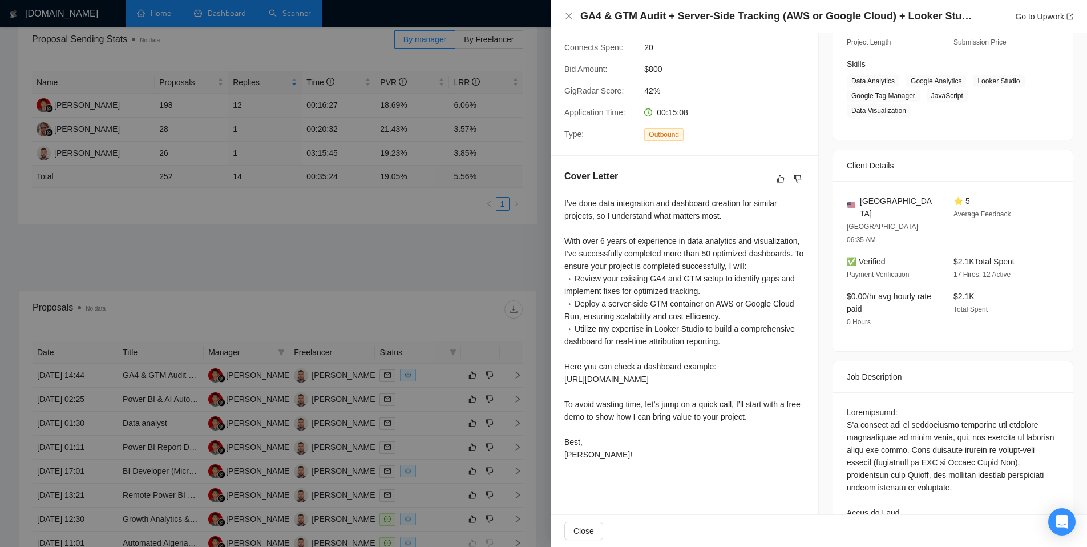
click at [437, 298] on div at bounding box center [543, 273] width 1087 height 547
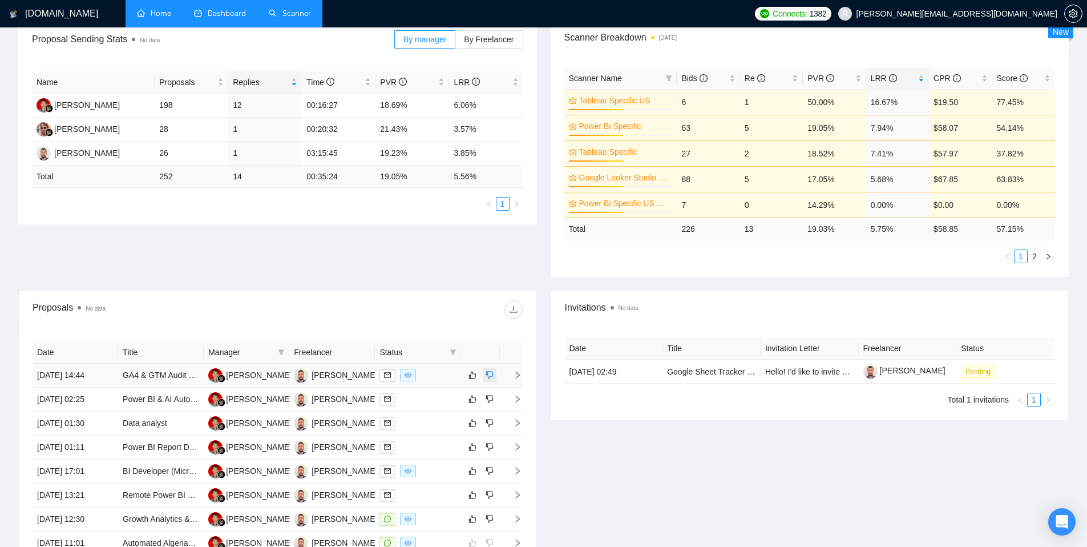
click at [491, 377] on icon "dislike" at bounding box center [489, 374] width 7 height 7
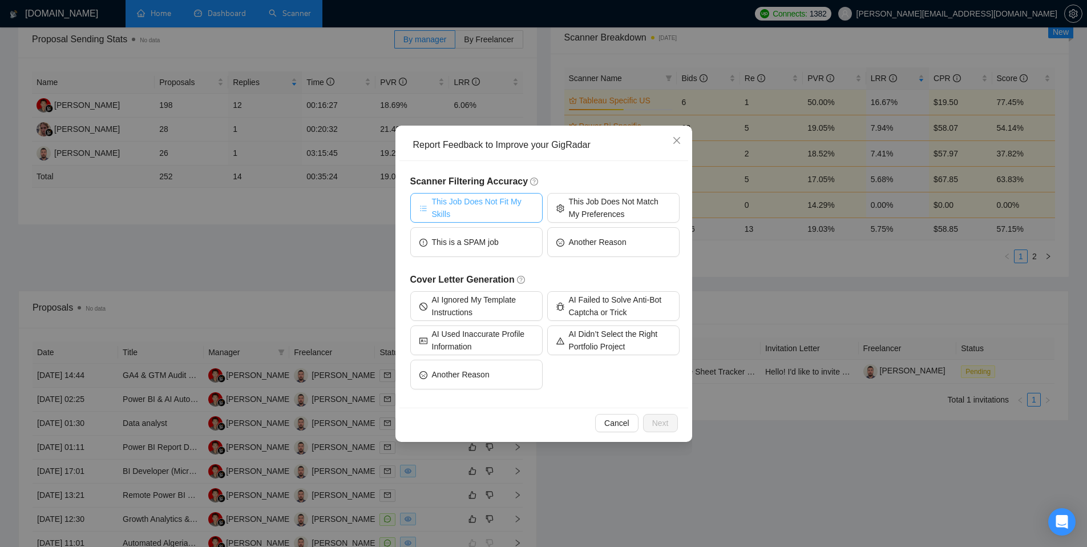
click at [494, 203] on span "This Job Does Not Fit My Skills" at bounding box center [483, 207] width 102 height 25
click at [665, 418] on span "Next" at bounding box center [660, 423] width 17 height 13
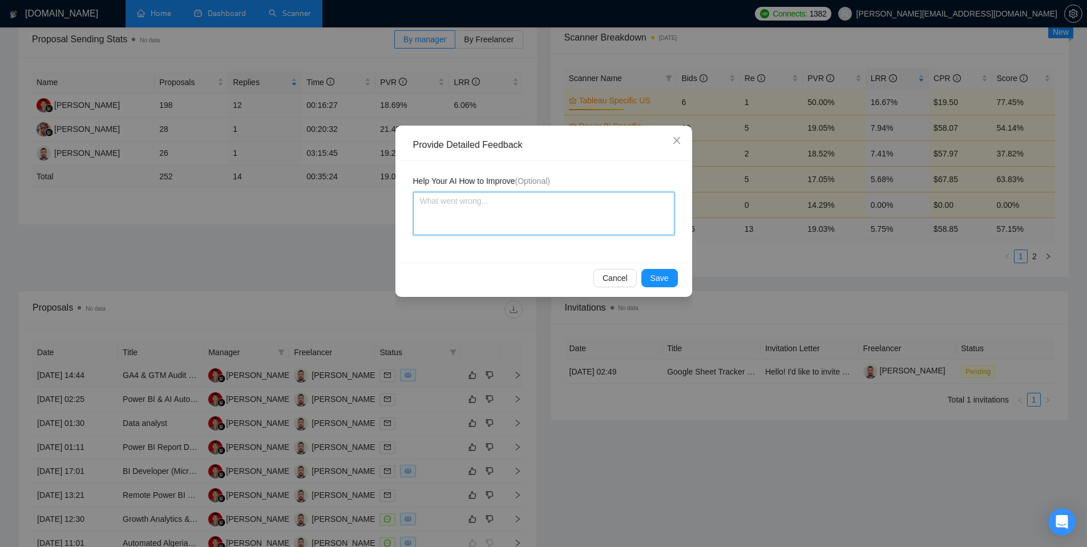
click at [590, 212] on textarea at bounding box center [543, 213] width 261 height 43
click at [666, 288] on div "Cancel Save" at bounding box center [543, 277] width 289 height 30
click at [665, 278] on span "Save" at bounding box center [659, 278] width 18 height 13
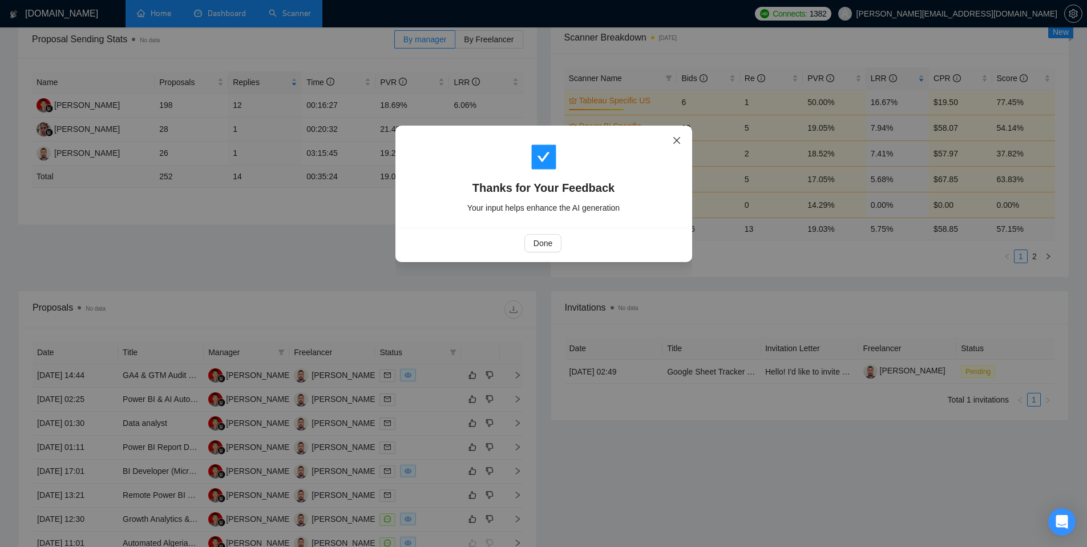
click at [674, 139] on icon "close" at bounding box center [676, 140] width 7 height 7
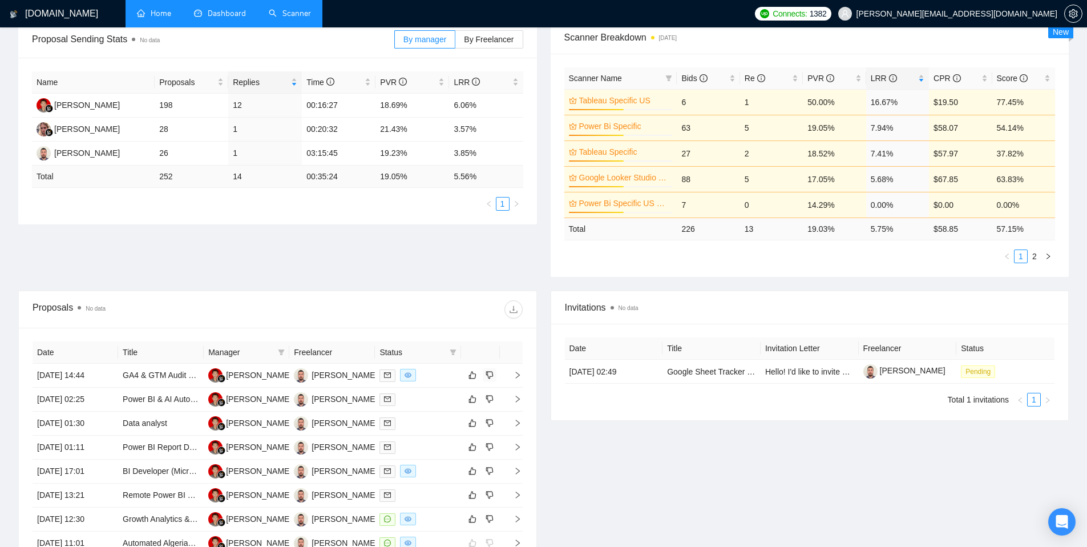
scroll to position [370, 0]
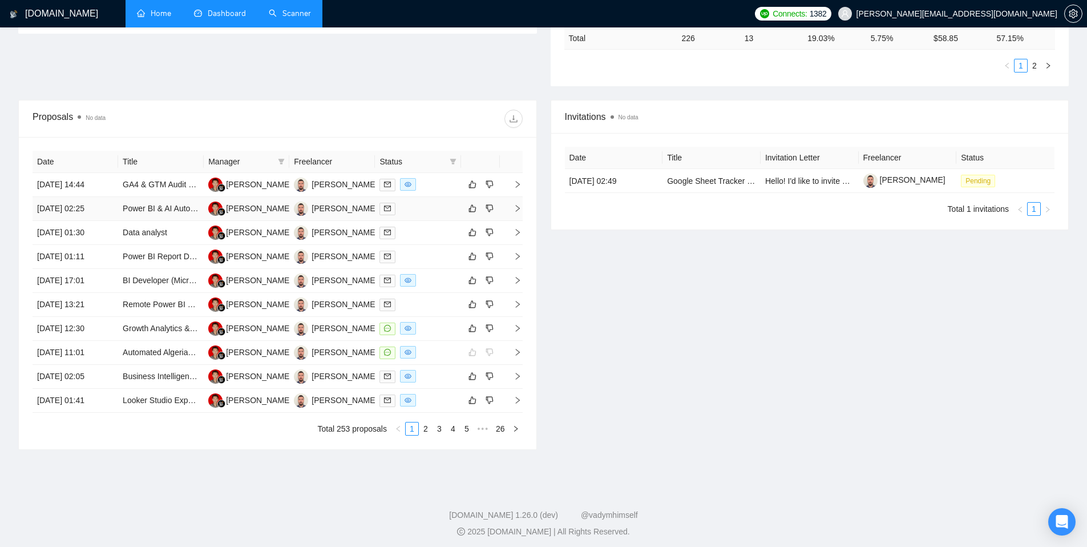
click at [441, 209] on div at bounding box center [417, 208] width 76 height 13
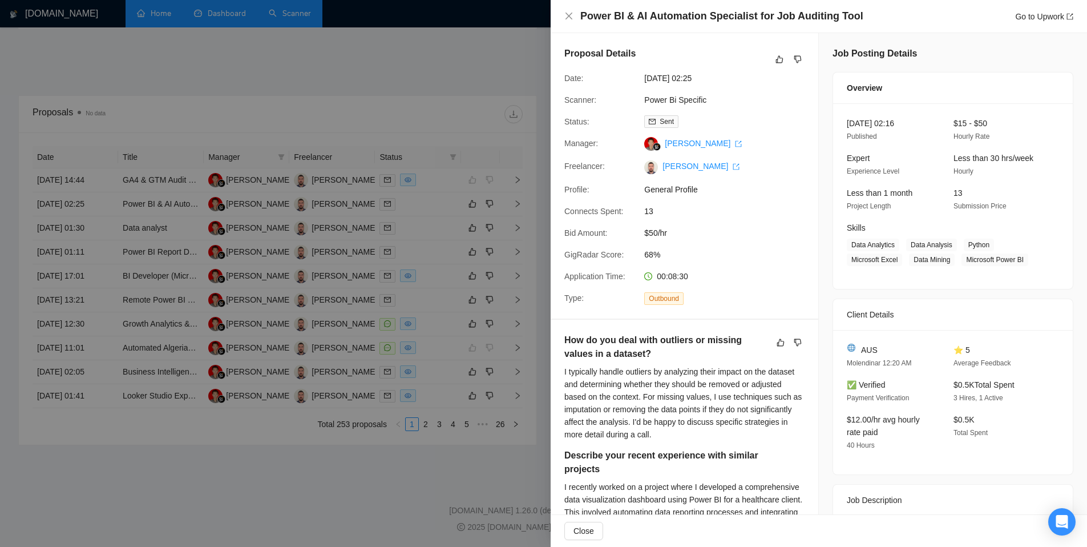
scroll to position [0, 0]
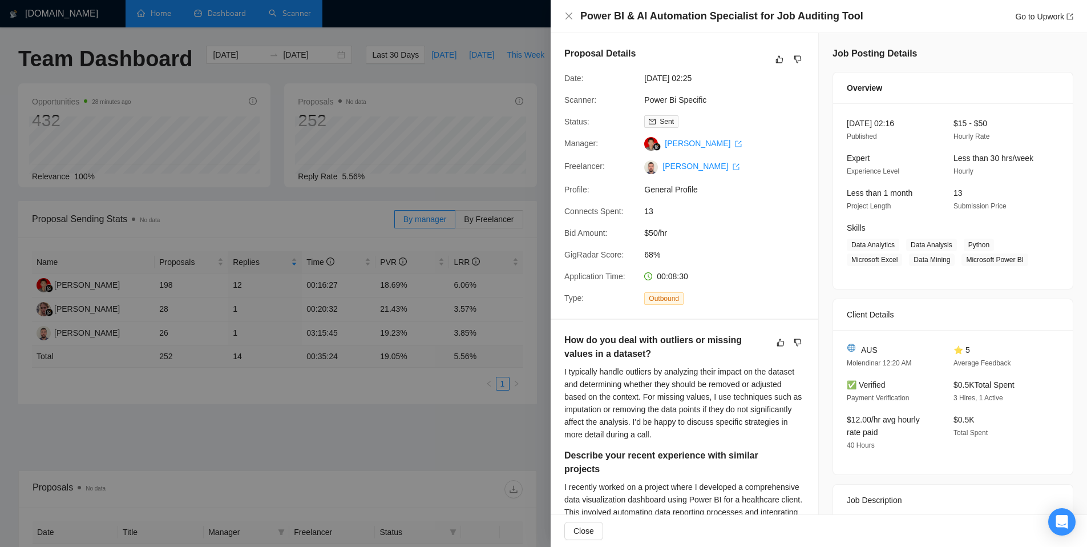
drag, startPoint x: 291, startPoint y: 546, endPoint x: 293, endPoint y: 537, distance: 8.9
click at [291, 546] on div at bounding box center [543, 273] width 1087 height 547
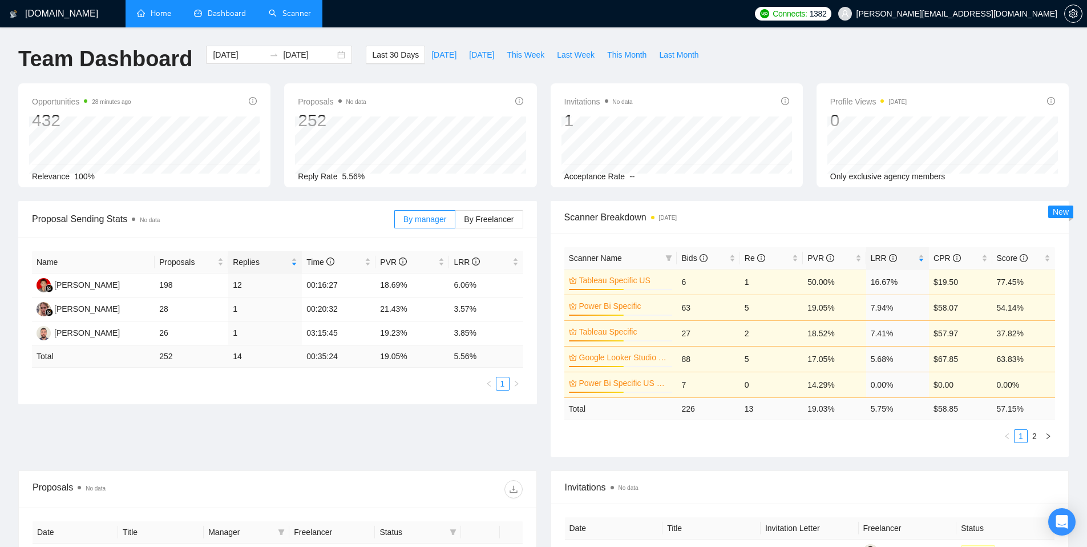
scroll to position [373, 0]
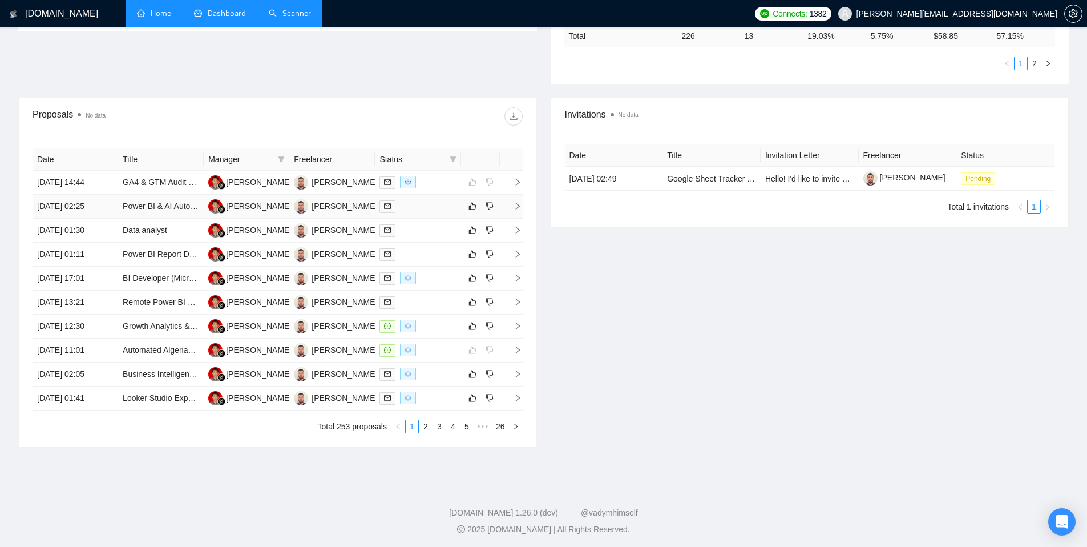
click at [101, 209] on td "[DATE] 02:25" at bounding box center [76, 207] width 86 height 24
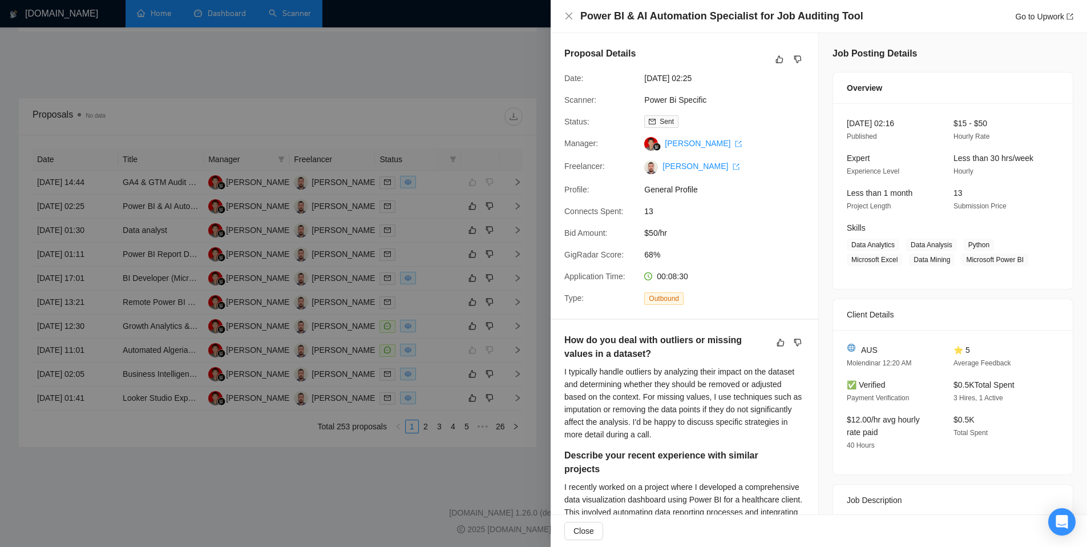
click at [555, 49] on div "Proposal Details Date: [DATE] 02:25 Scanner: Power Bi Specific Status: Sent Man…" at bounding box center [685, 175] width 268 height 285
click at [410, 33] on div at bounding box center [543, 273] width 1087 height 547
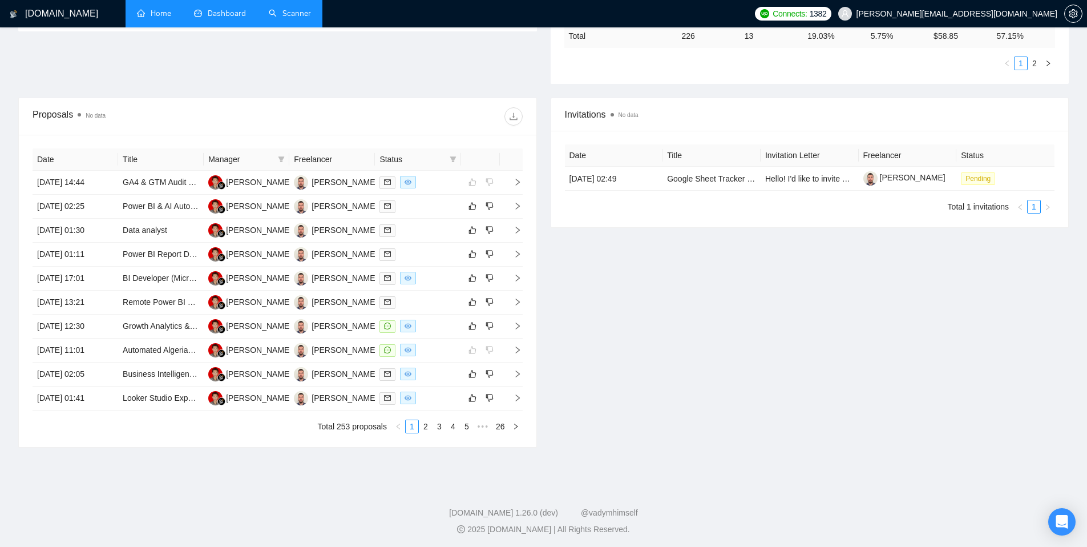
scroll to position [0, 0]
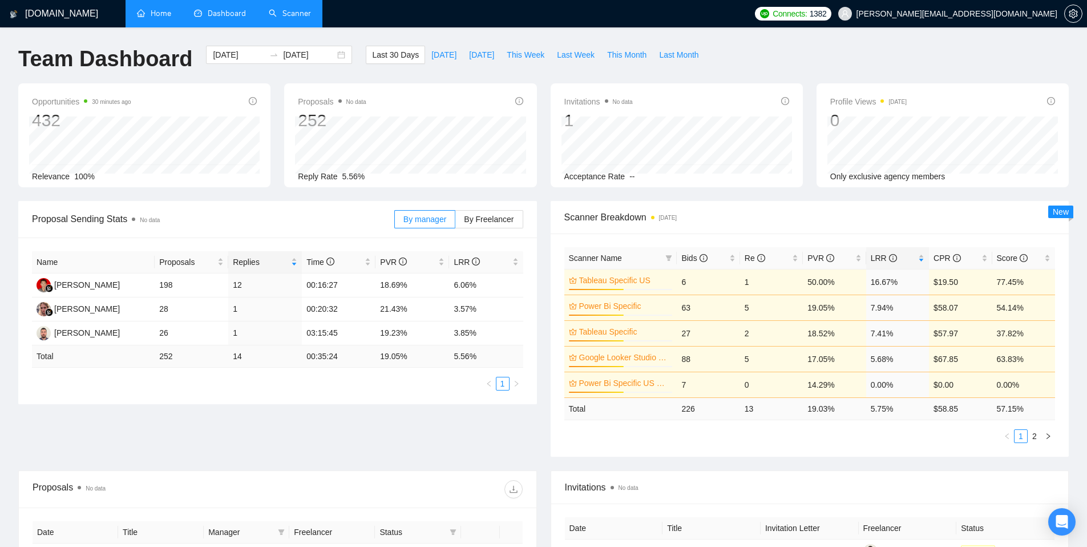
click at [316, 197] on div "Opportunities 30 minutes ago 432 [DATE] Relevant 7 Relevance 100% Proposals No …" at bounding box center [543, 142] width 1064 height 118
click at [423, 92] on div "Proposals No data 252 [DATE] Sent 9 Reply Rate 5.56%" at bounding box center [410, 135] width 252 height 104
click at [522, 98] on icon "info-circle" at bounding box center [519, 101] width 8 height 8
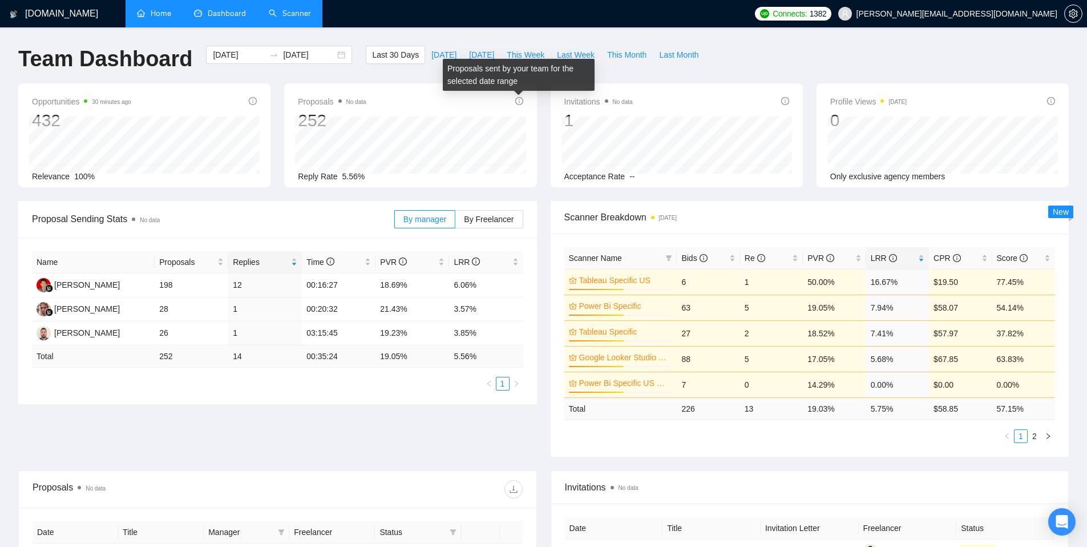
click at [484, 107] on div "Proposals No data 252" at bounding box center [410, 113] width 225 height 37
